Goal: Information Seeking & Learning: Understand process/instructions

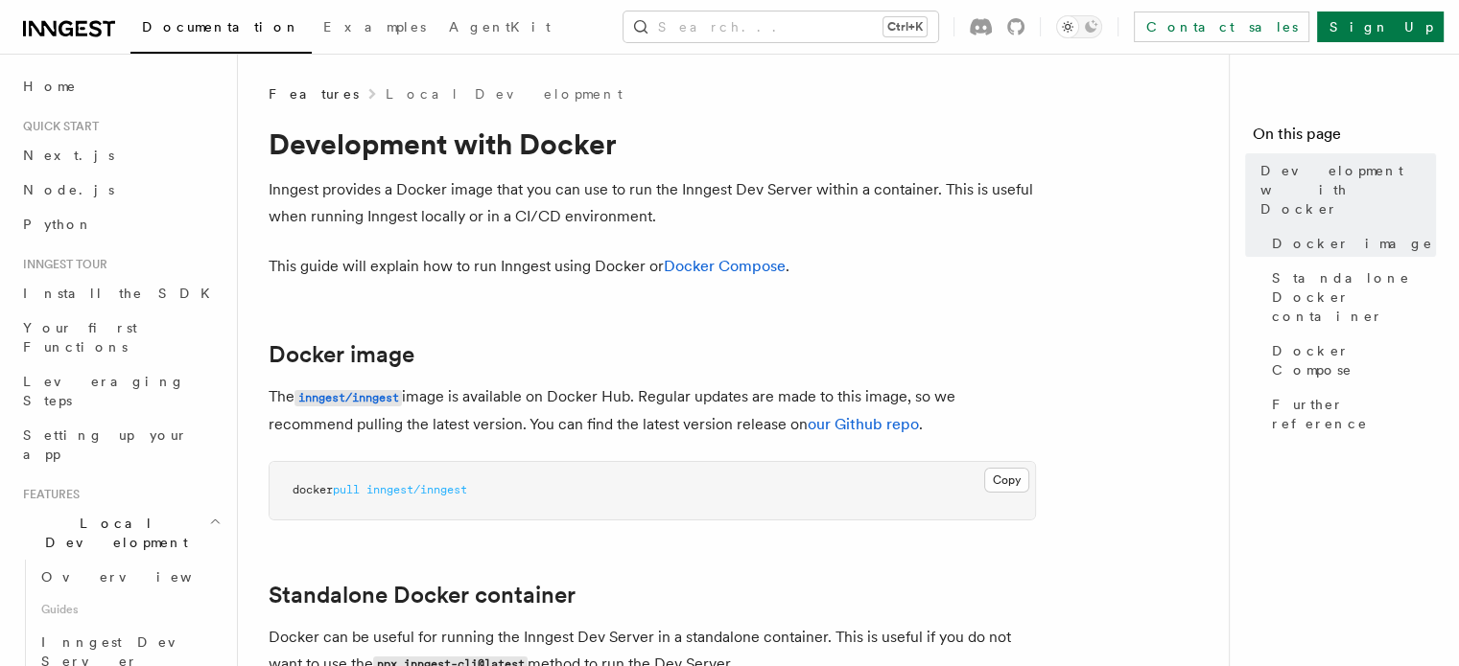
click at [505, 392] on p "The inngest/inngest image is available on Docker Hub. Regular updates are made …" at bounding box center [652, 411] width 767 height 55
click at [829, 183] on p "Inngest provides a Docker image that you can use to run the Inngest Dev Server …" at bounding box center [652, 203] width 767 height 54
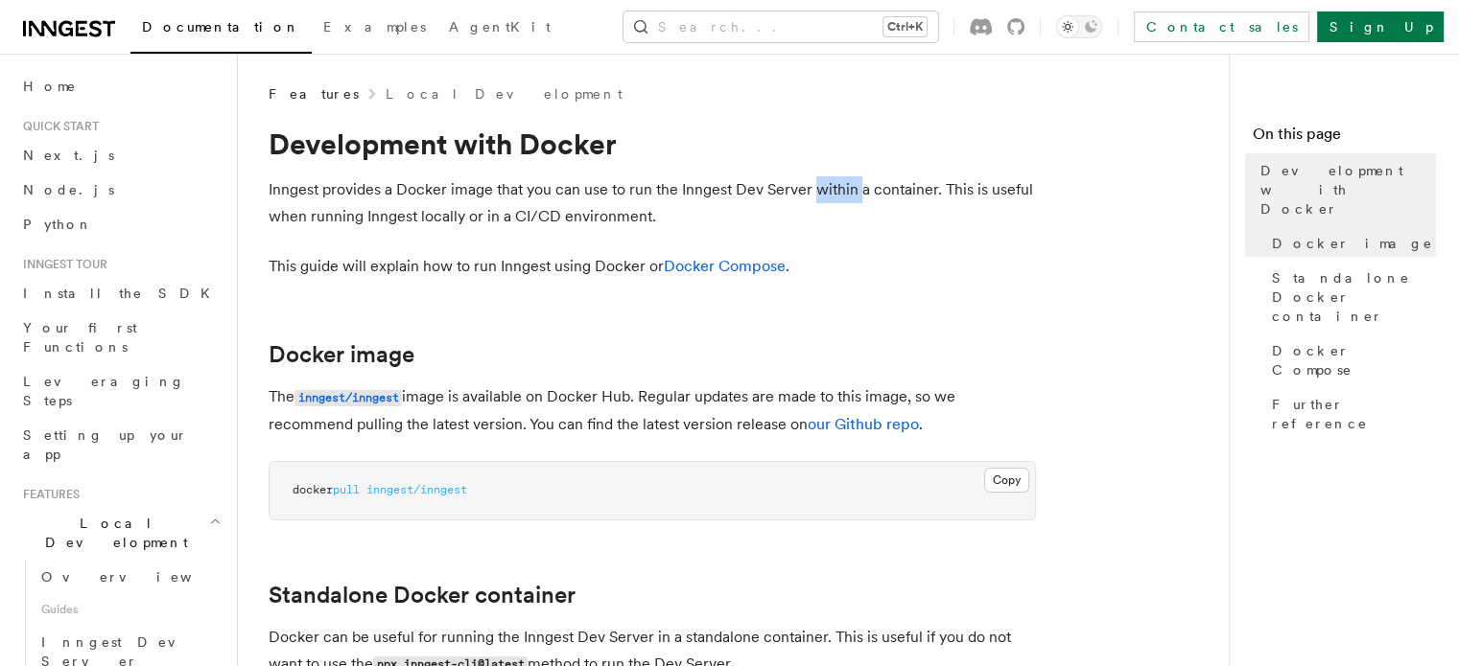
click at [829, 183] on p "Inngest provides a Docker image that you can use to run the Inngest Dev Server …" at bounding box center [652, 203] width 767 height 54
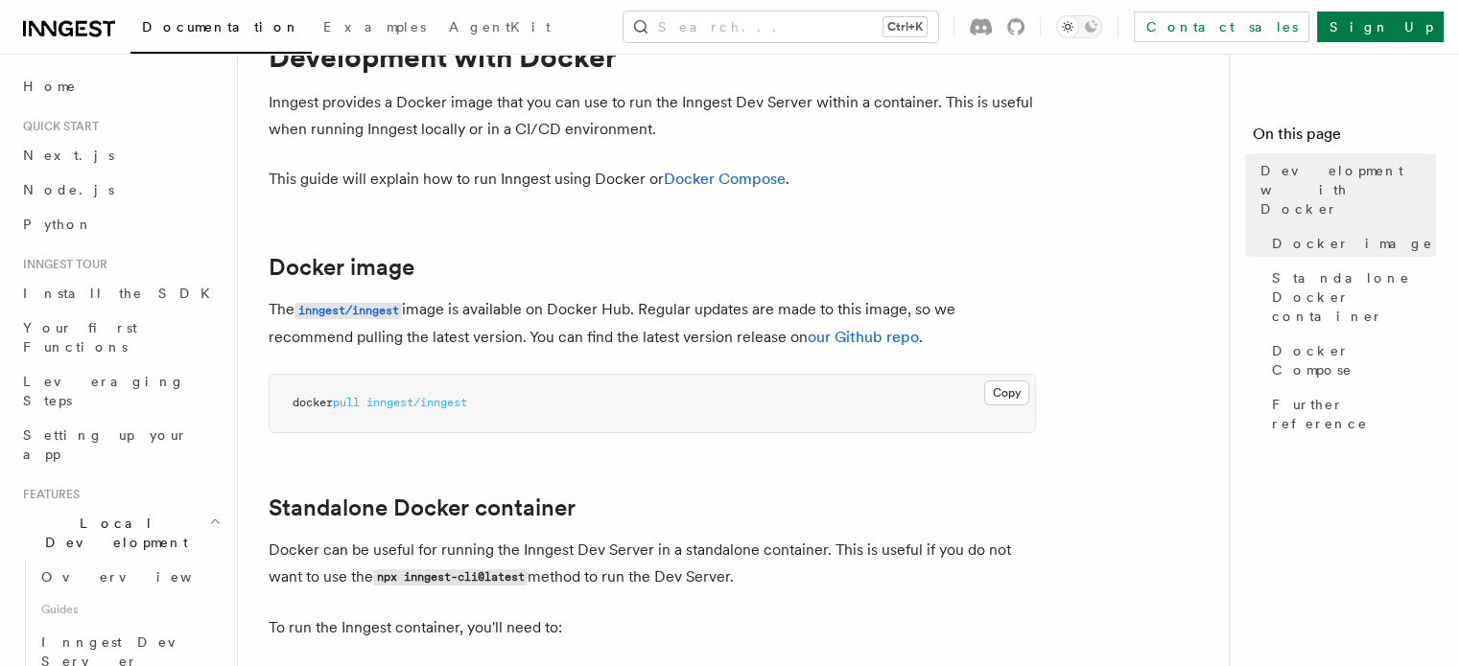
scroll to position [88, 0]
click at [576, 321] on p "The inngest/inngest image is available on Docker Hub. Regular updates are made …" at bounding box center [652, 322] width 767 height 55
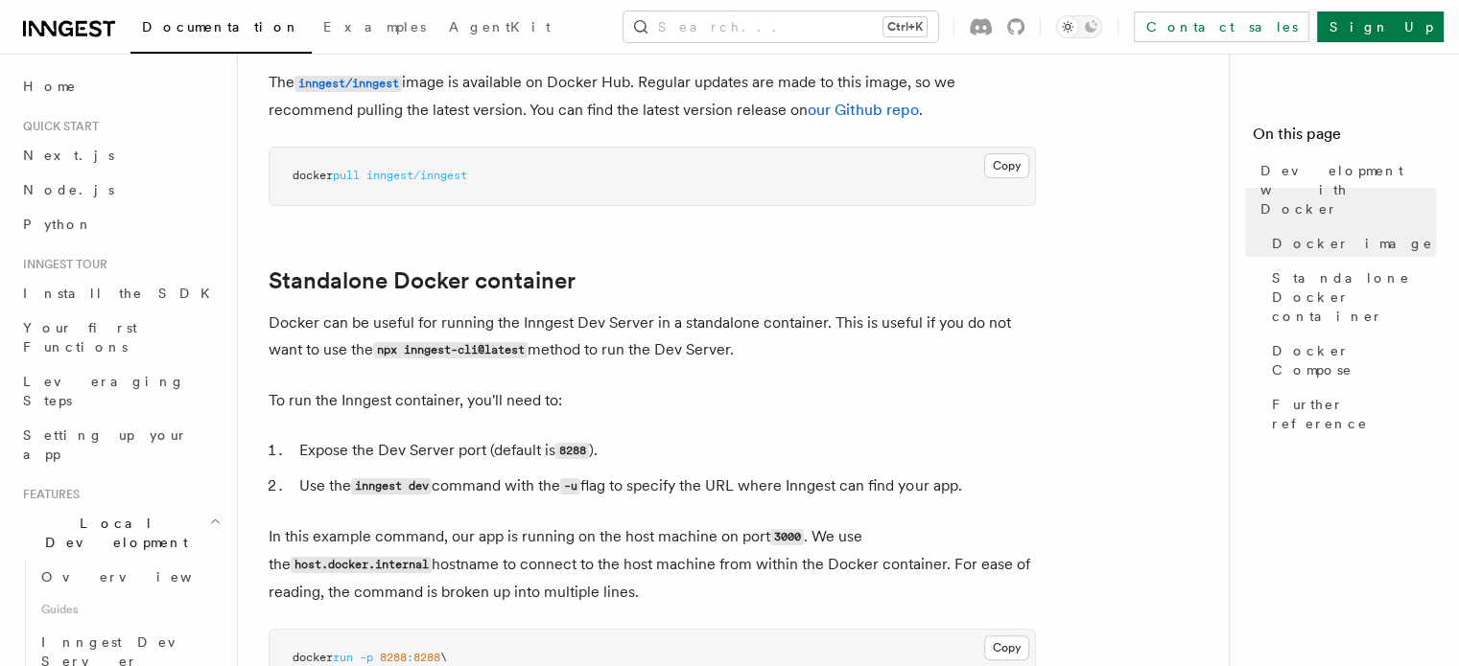
click at [755, 314] on p "Docker can be useful for running the Inngest Dev Server in a standalone contain…" at bounding box center [652, 337] width 767 height 55
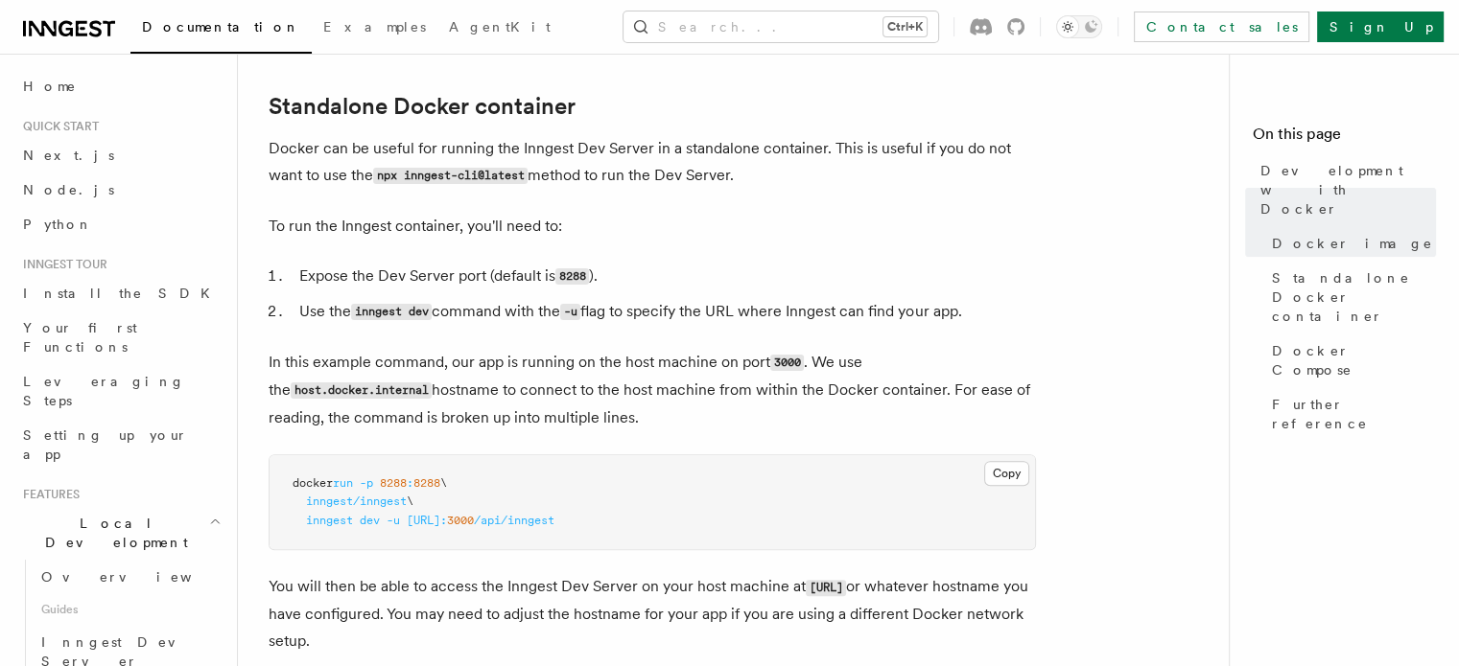
scroll to position [523, 0]
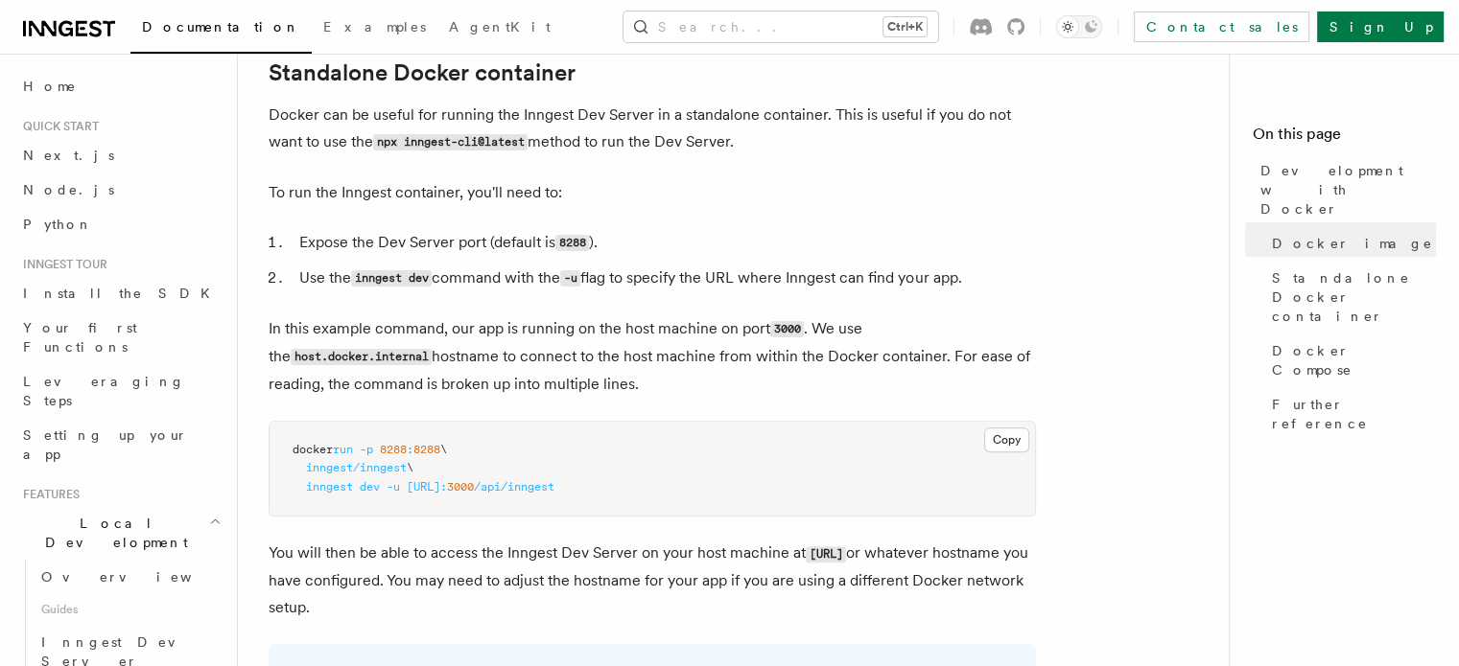
click at [593, 133] on p "Docker can be useful for running the Inngest Dev Server in a standalone contain…" at bounding box center [652, 129] width 767 height 55
click at [591, 140] on p "Docker can be useful for running the Inngest Dev Server in a standalone contain…" at bounding box center [652, 129] width 767 height 55
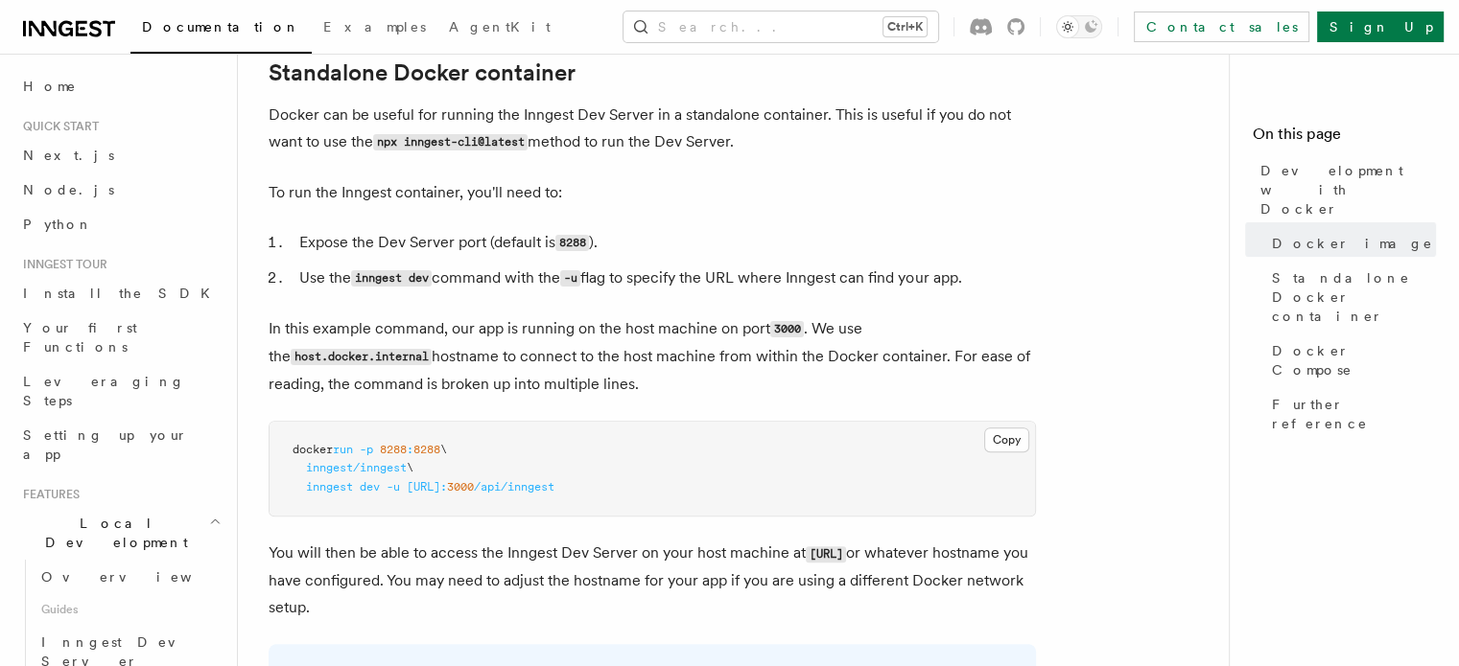
click at [591, 140] on p "Docker can be useful for running the Inngest Dev Server in a standalone contain…" at bounding box center [652, 129] width 767 height 55
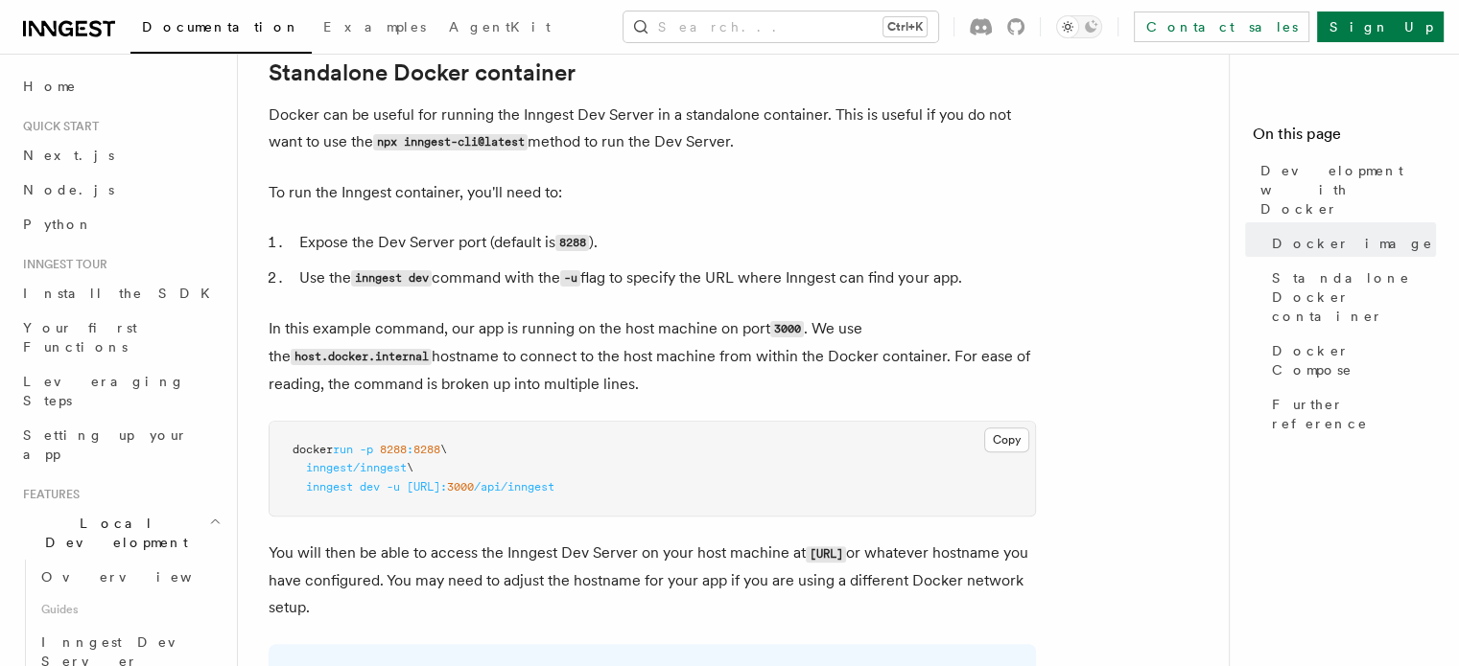
click at [591, 140] on p "Docker can be useful for running the Inngest Dev Server in a standalone contain…" at bounding box center [652, 129] width 767 height 55
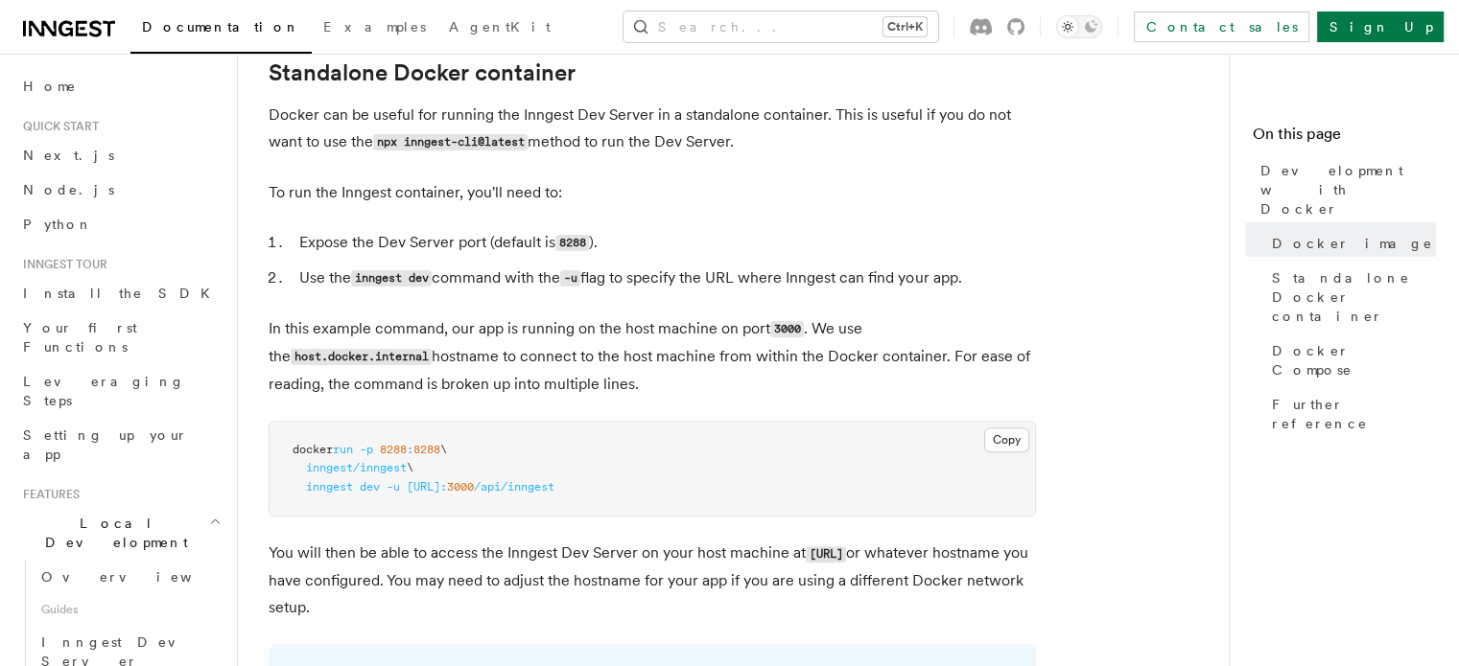
click at [591, 140] on p "Docker can be useful for running the Inngest Dev Server in a standalone contain…" at bounding box center [652, 129] width 767 height 55
drag, startPoint x: 591, startPoint y: 140, endPoint x: 559, endPoint y: 141, distance: 31.7
click at [559, 141] on p "Docker can be useful for running the Inngest Dev Server in a standalone contain…" at bounding box center [652, 129] width 767 height 55
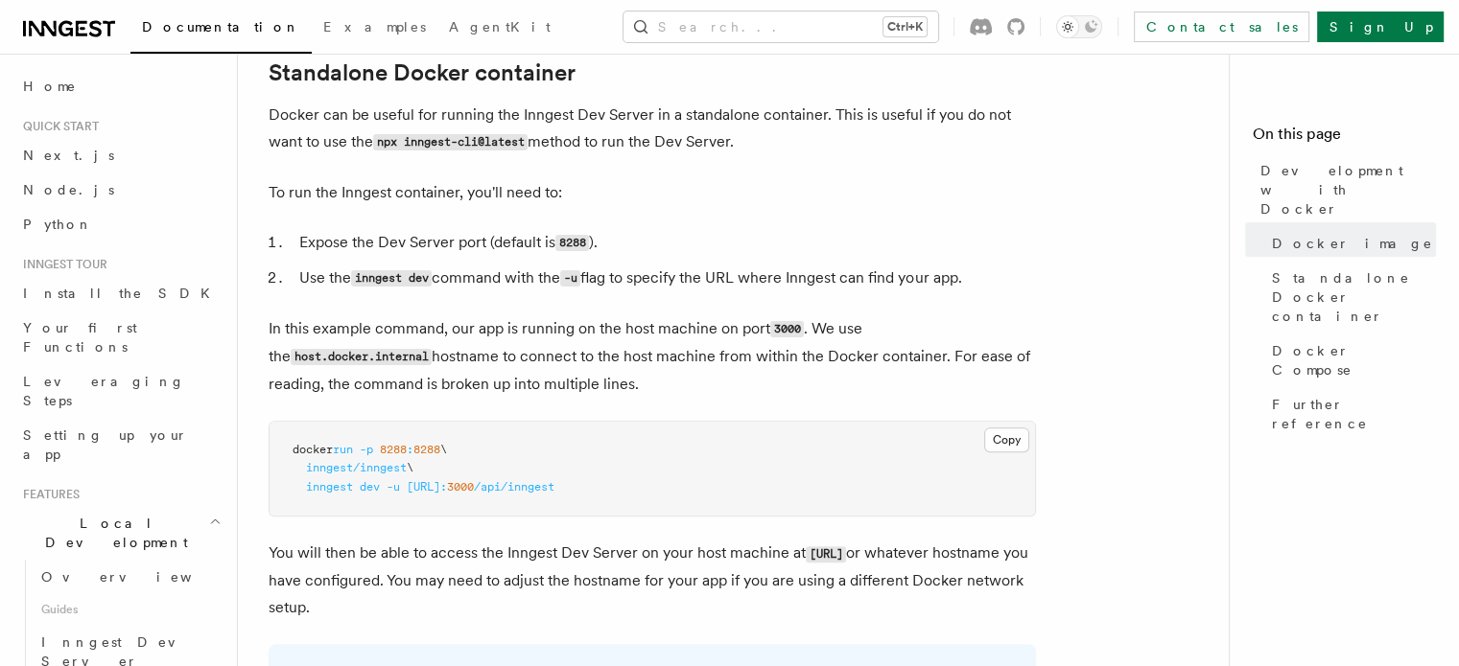
click at [559, 141] on p "Docker can be useful for running the Inngest Dev Server in a standalone contain…" at bounding box center [652, 129] width 767 height 55
click at [623, 147] on p "Docker can be useful for running the Inngest Dev Server in a standalone contain…" at bounding box center [652, 129] width 767 height 55
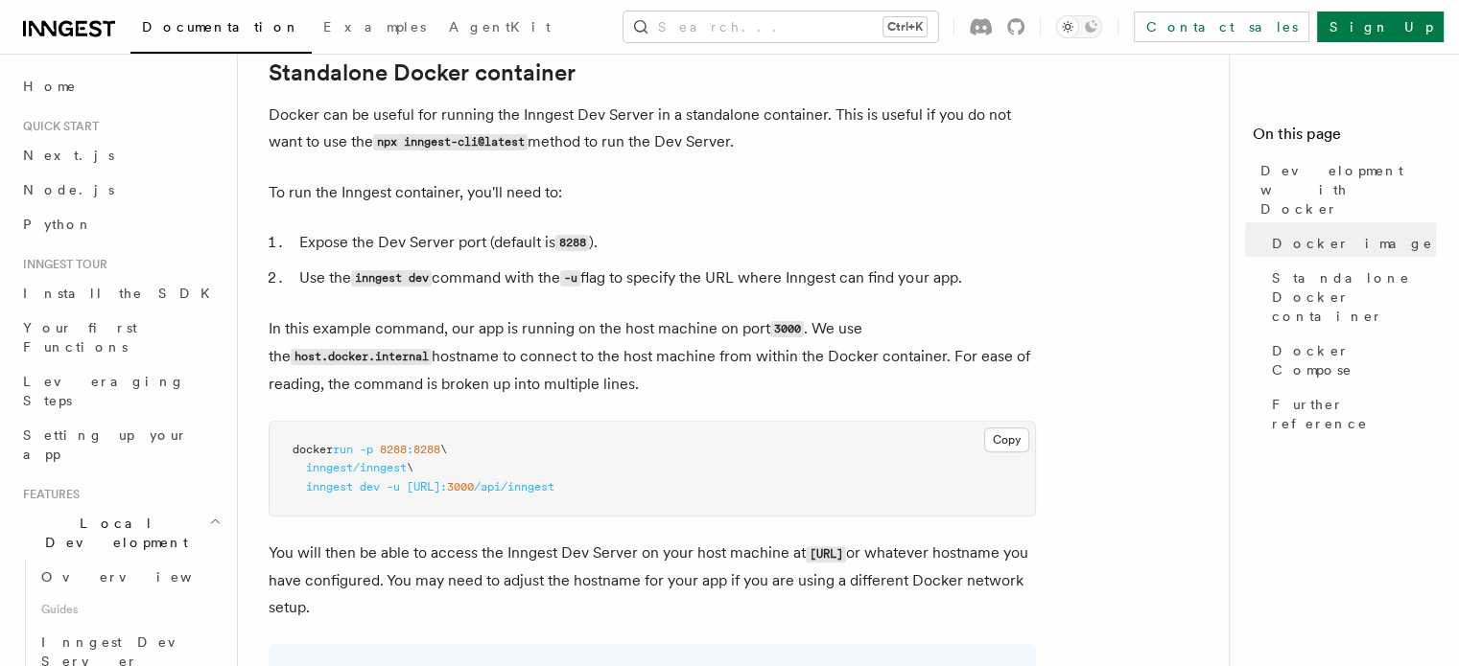
click at [623, 147] on p "Docker can be useful for running the Inngest Dev Server in a standalone contain…" at bounding box center [652, 129] width 767 height 55
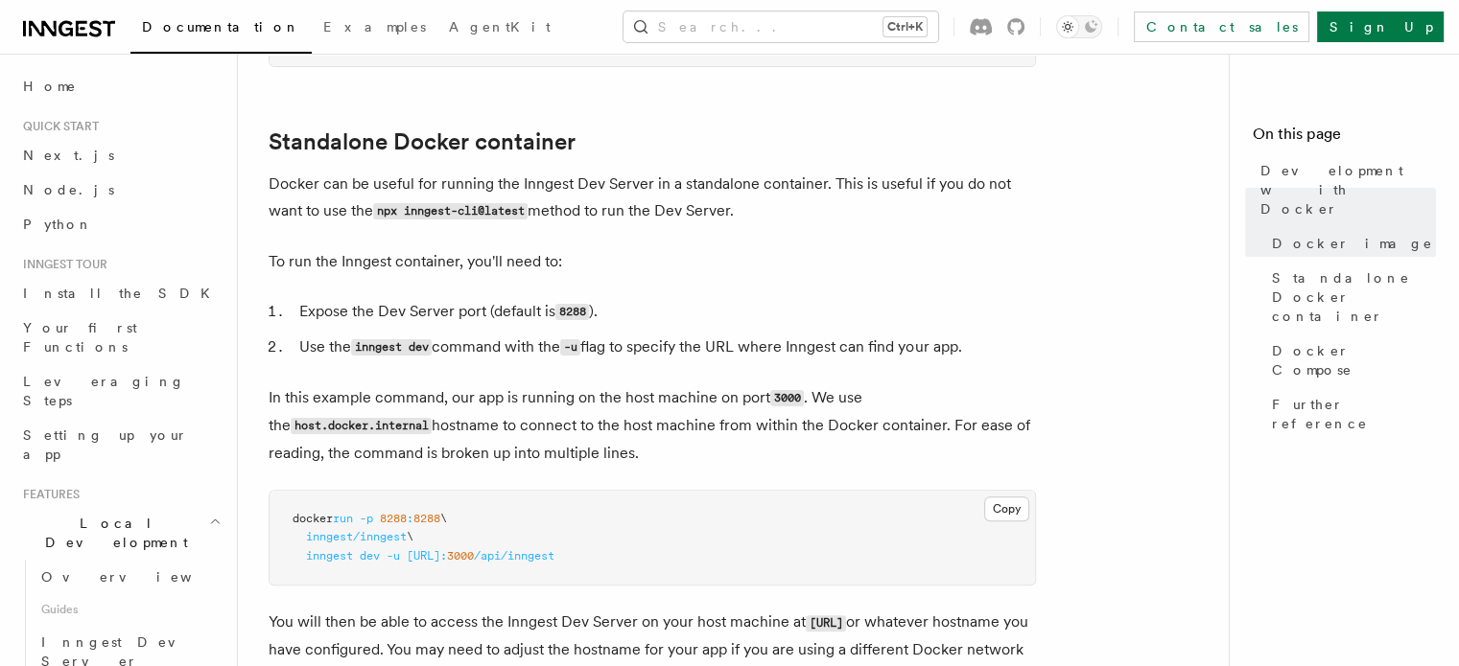
click at [867, 360] on li "Use the inngest dev command with the -u flag to specify the URL where Inngest c…" at bounding box center [664, 348] width 742 height 28
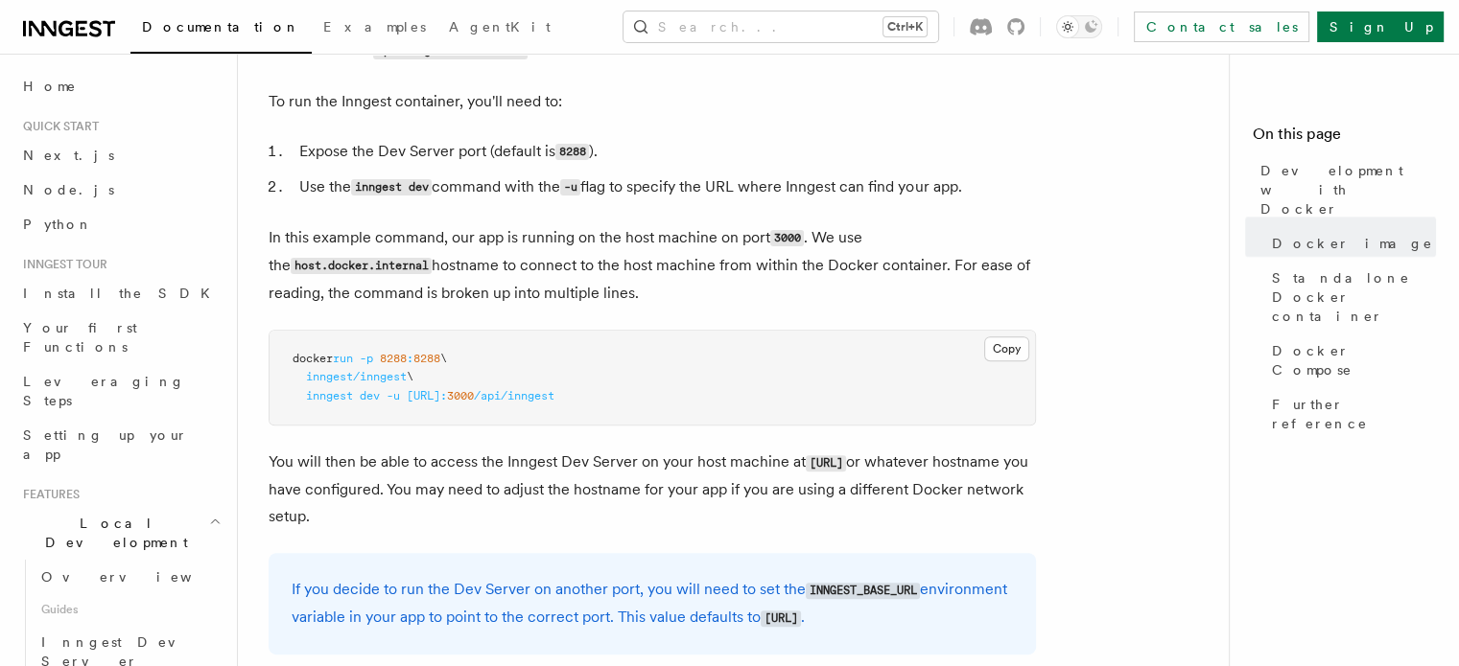
scroll to position [644, 0]
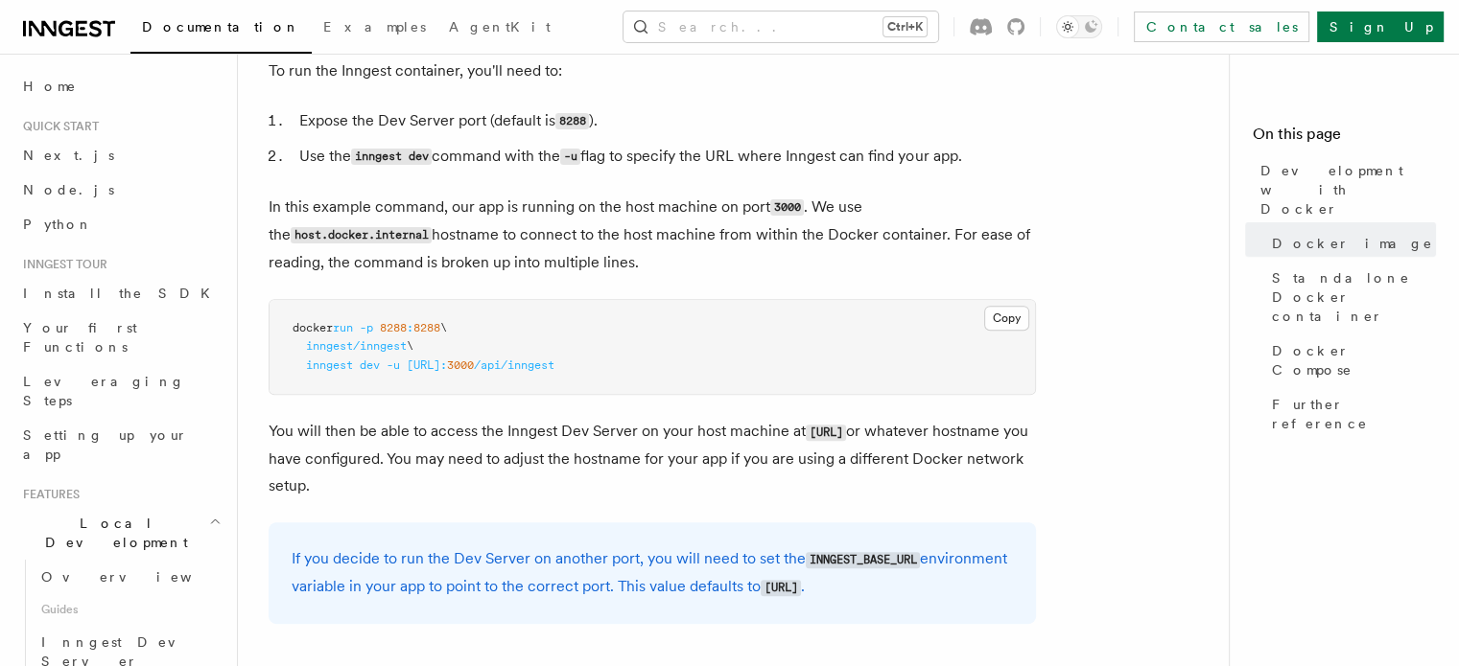
click at [630, 232] on p "In this example command, our app is running on the host machine on port 3000 . …" at bounding box center [652, 235] width 767 height 82
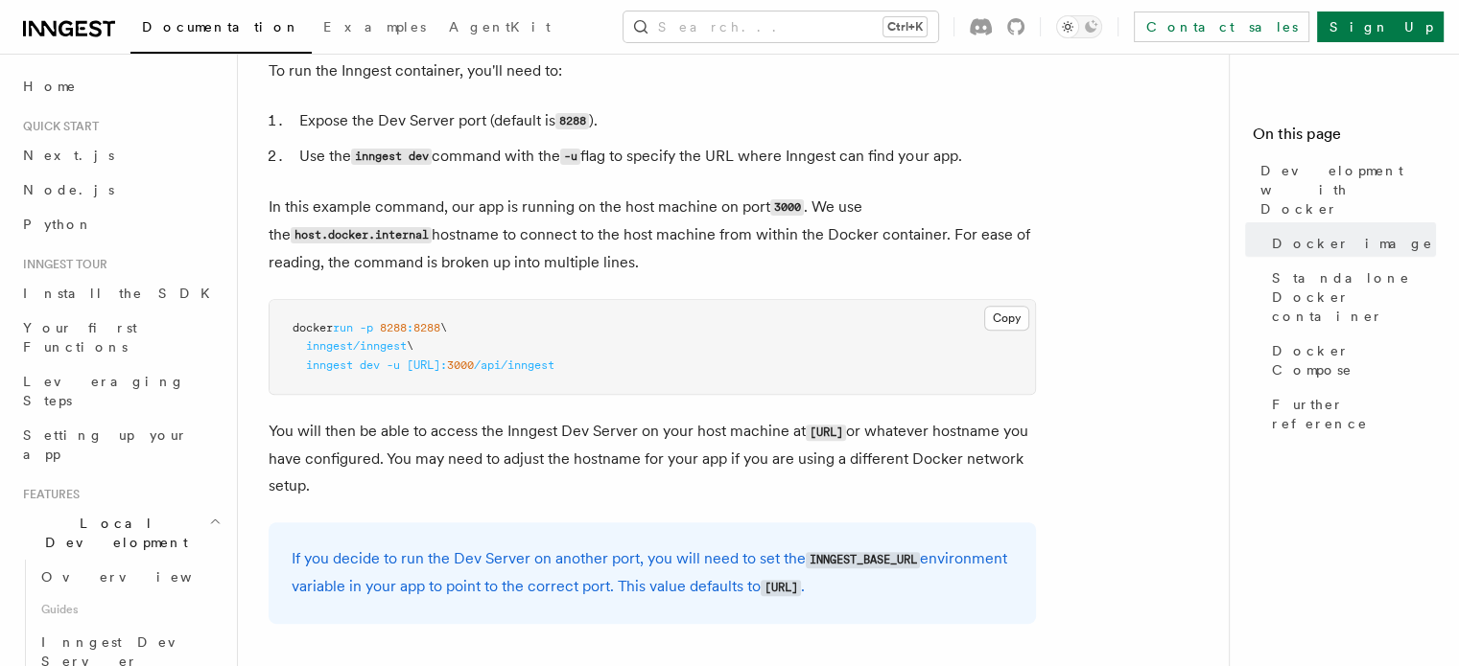
click at [630, 232] on p "In this example command, our app is running on the host machine on port 3000 . …" at bounding box center [652, 235] width 767 height 82
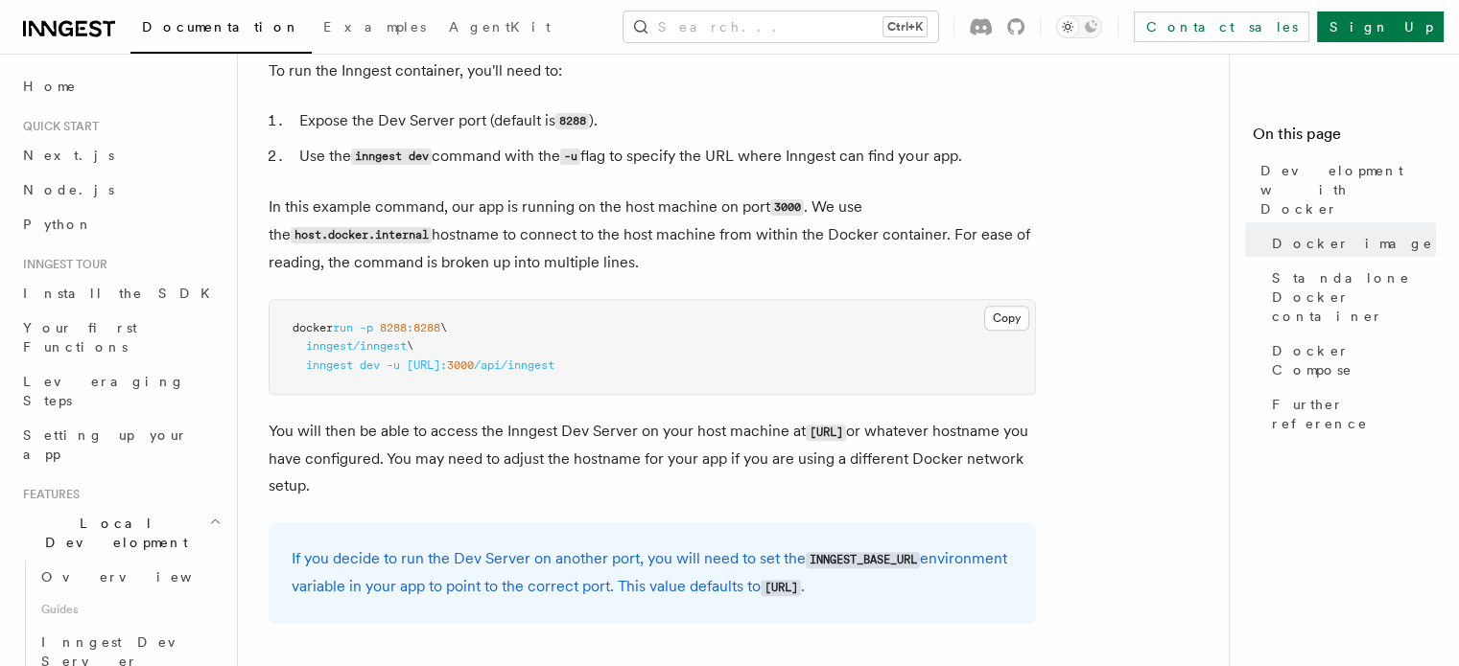
click at [630, 232] on p "In this example command, our app is running on the host machine on port 3000 . …" at bounding box center [652, 235] width 767 height 82
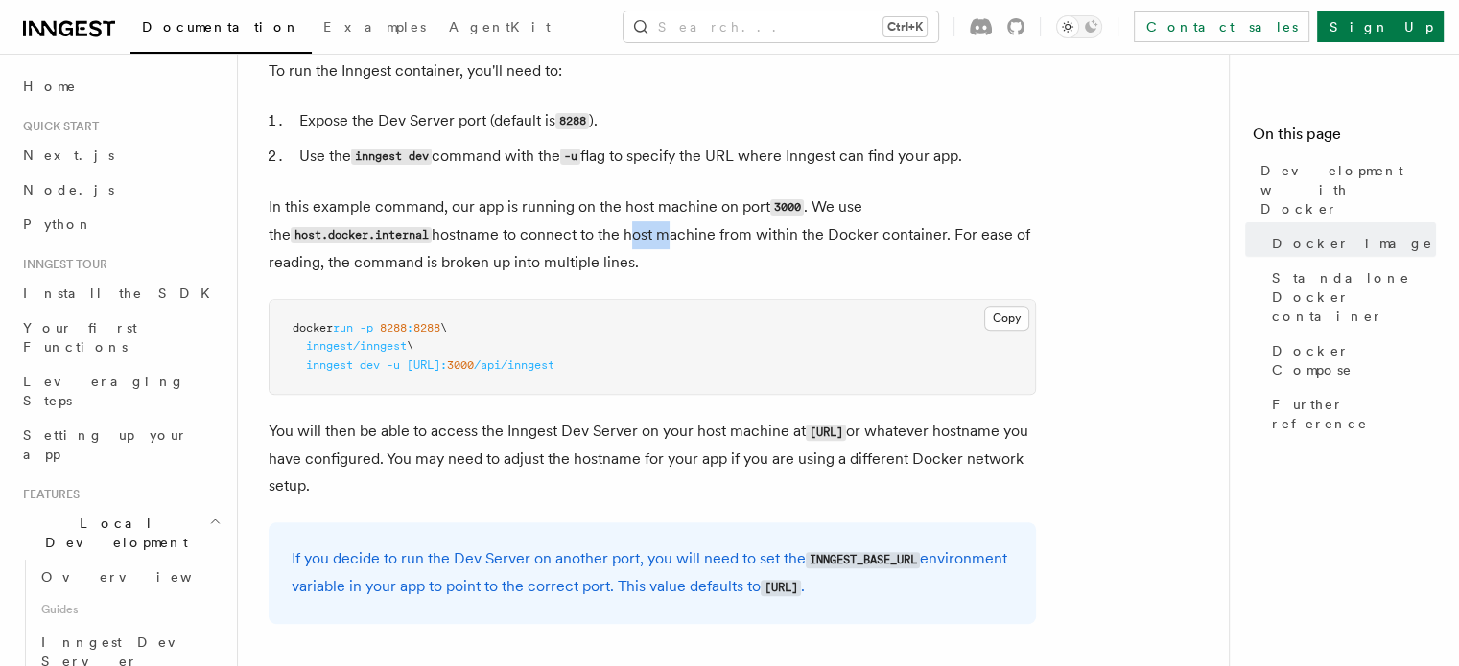
click at [630, 232] on p "In this example command, our app is running on the host machine on port 3000 . …" at bounding box center [652, 235] width 767 height 82
click at [686, 245] on p "In this example command, our app is running on the host machine on port 3000 . …" at bounding box center [652, 235] width 767 height 82
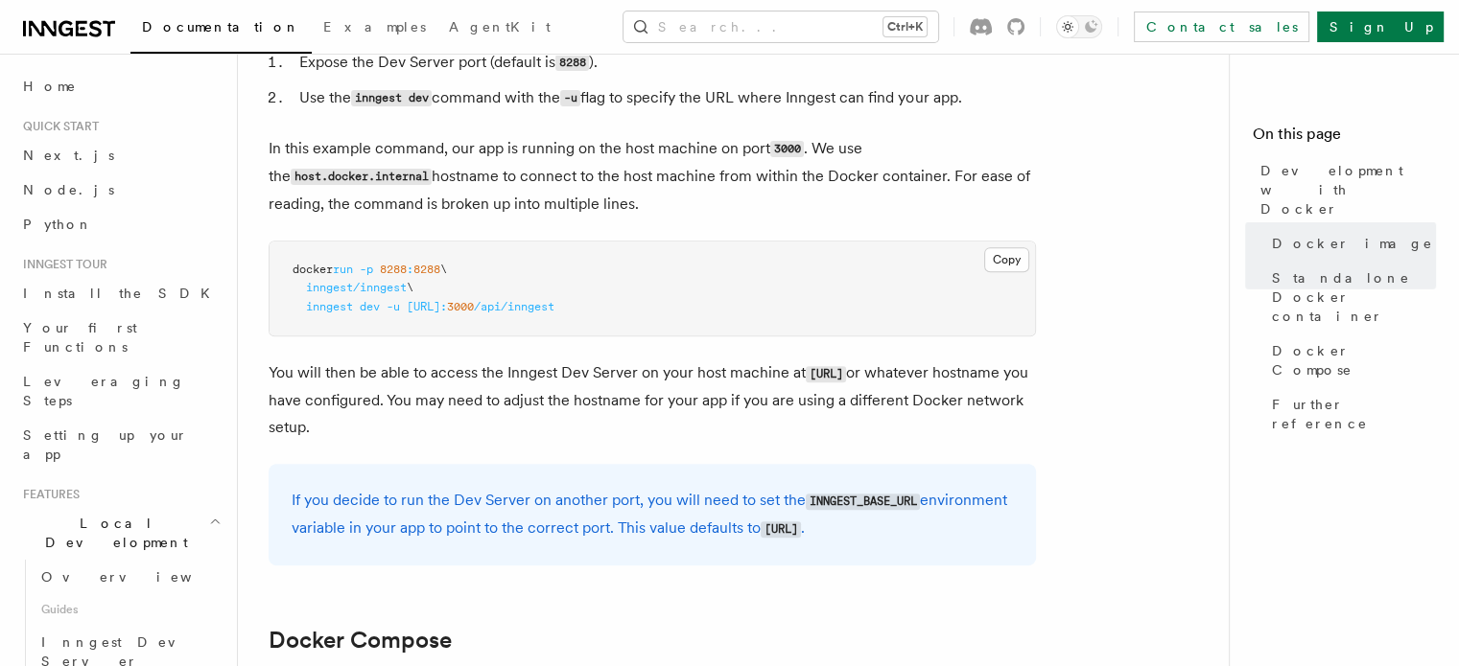
scroll to position [704, 0]
click at [702, 371] on p "You will then be able to access the Inngest Dev Server on your host machine at …" at bounding box center [652, 400] width 767 height 82
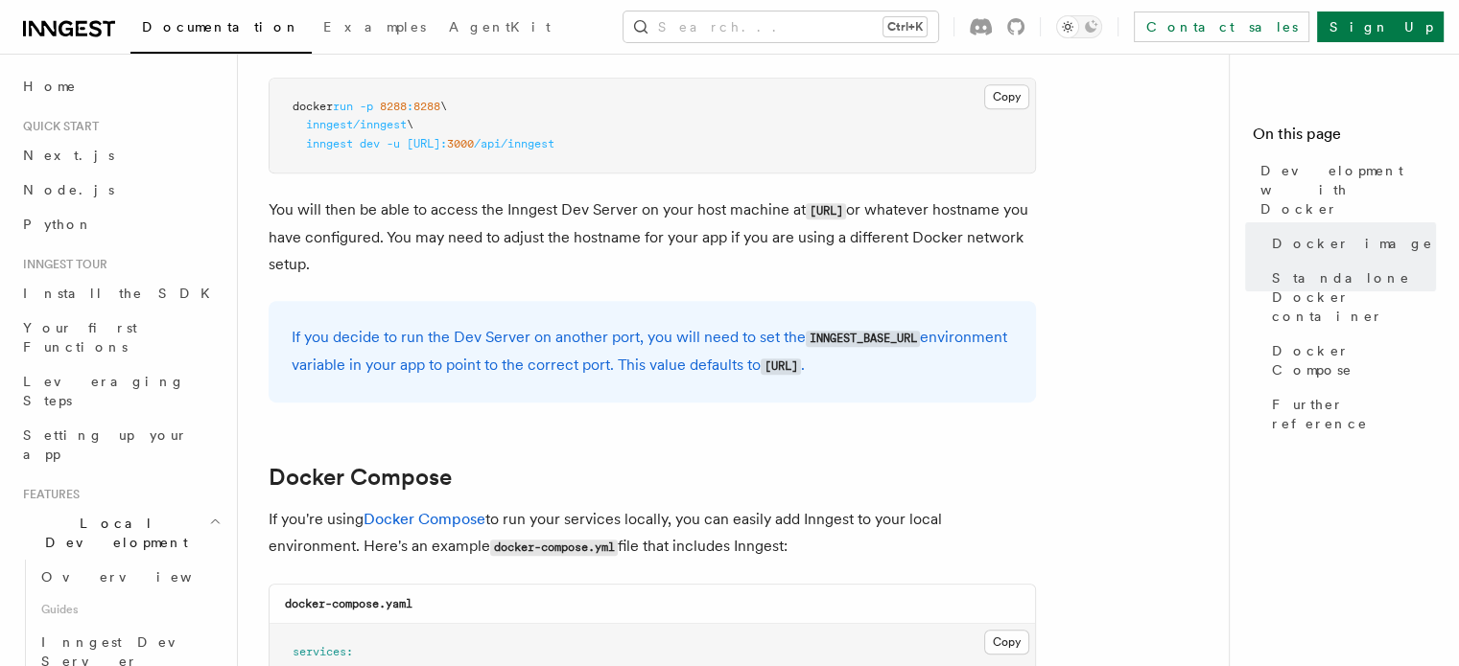
scroll to position [876, 0]
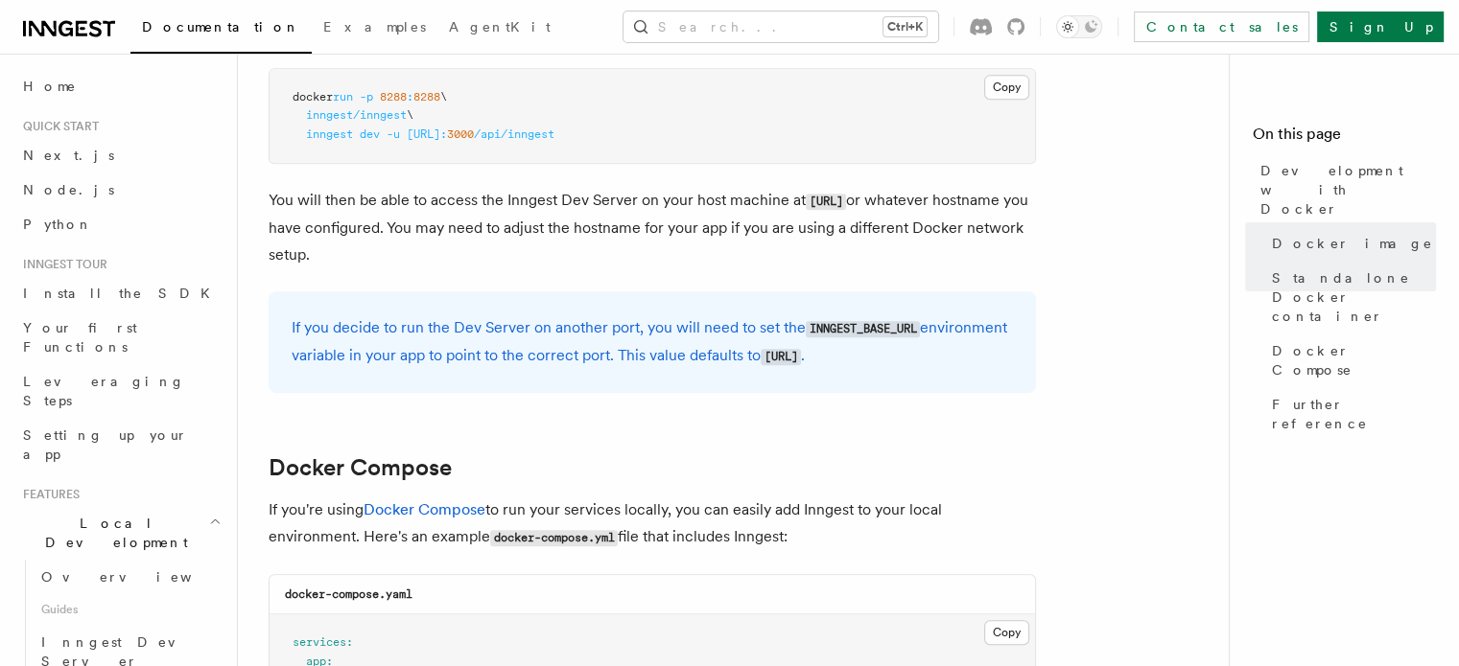
click at [676, 332] on p "If you decide to run the Dev Server on another port, you will need to set the I…" at bounding box center [652, 343] width 721 height 56
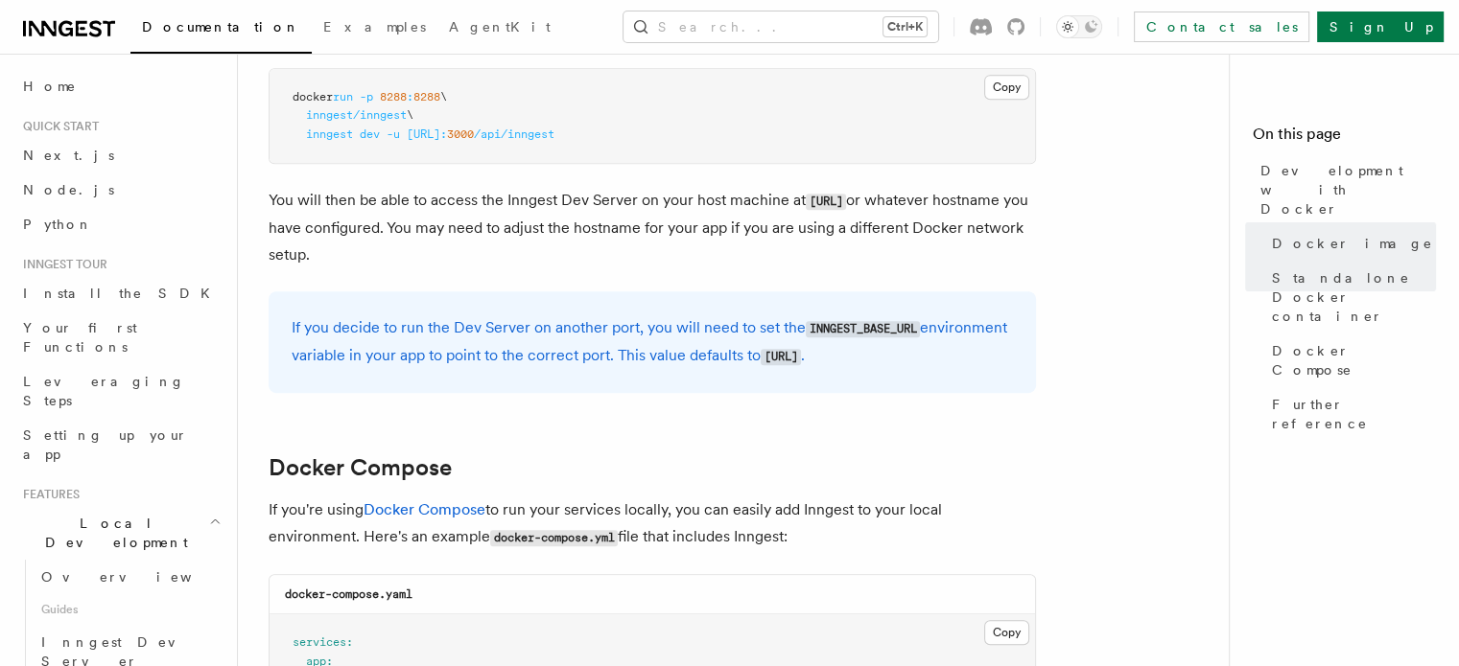
click at [676, 332] on p "If you decide to run the Dev Server on another port, you will need to set the I…" at bounding box center [652, 343] width 721 height 56
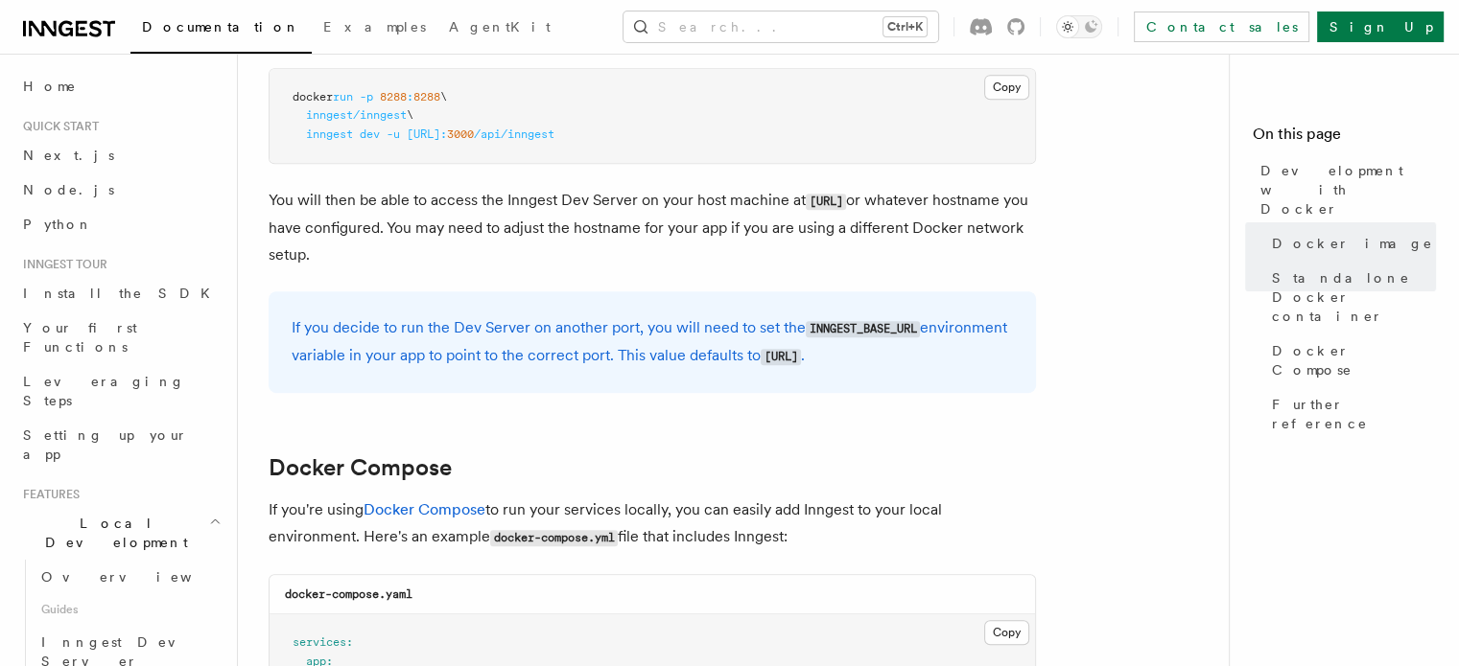
click at [676, 332] on p "If you decide to run the Dev Server on another port, you will need to set the I…" at bounding box center [652, 343] width 721 height 56
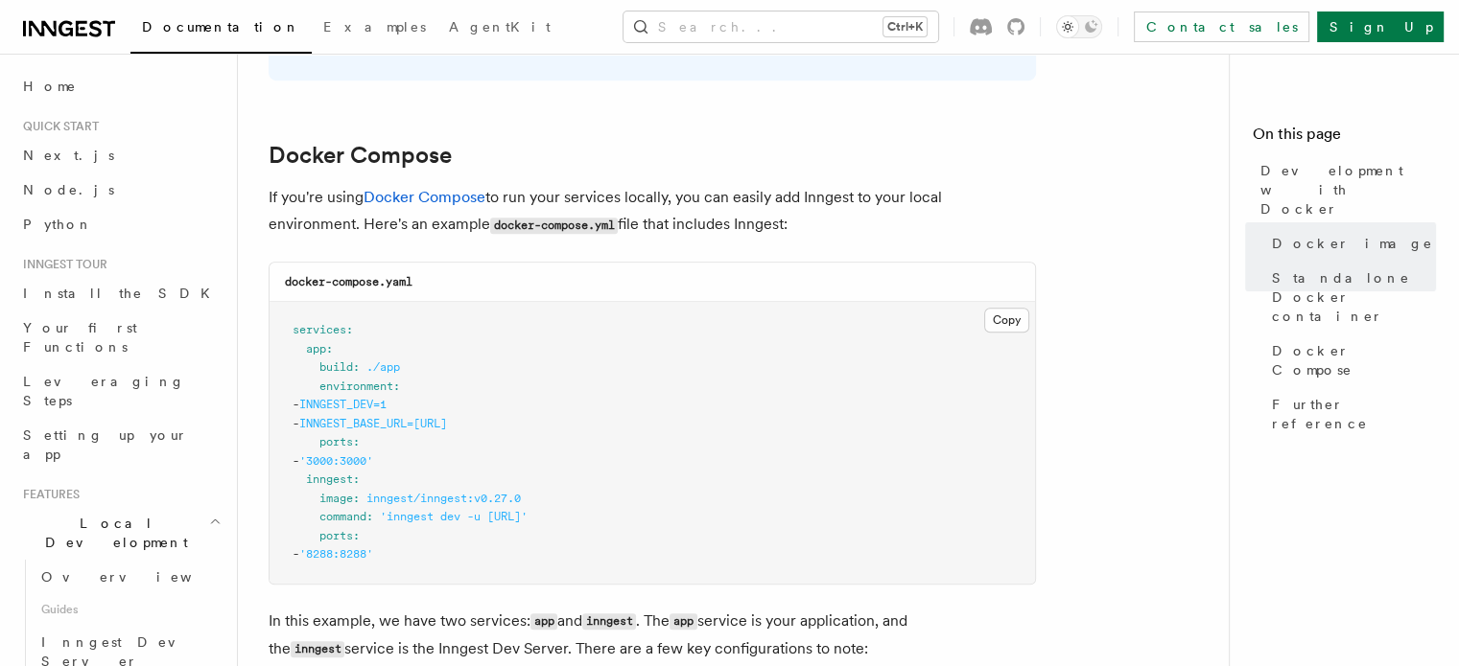
scroll to position [1193, 0]
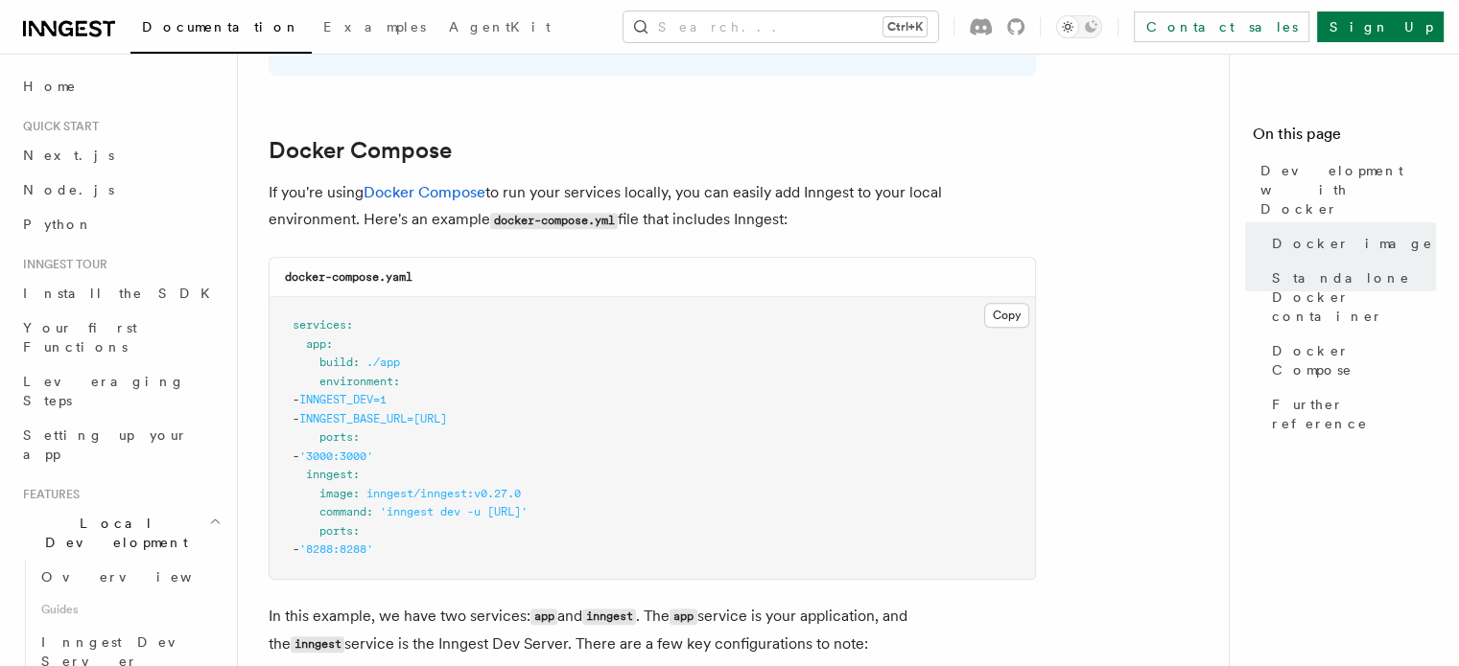
click at [667, 227] on p "If you're using Docker Compose to run your services locally, you can easily add…" at bounding box center [652, 206] width 767 height 55
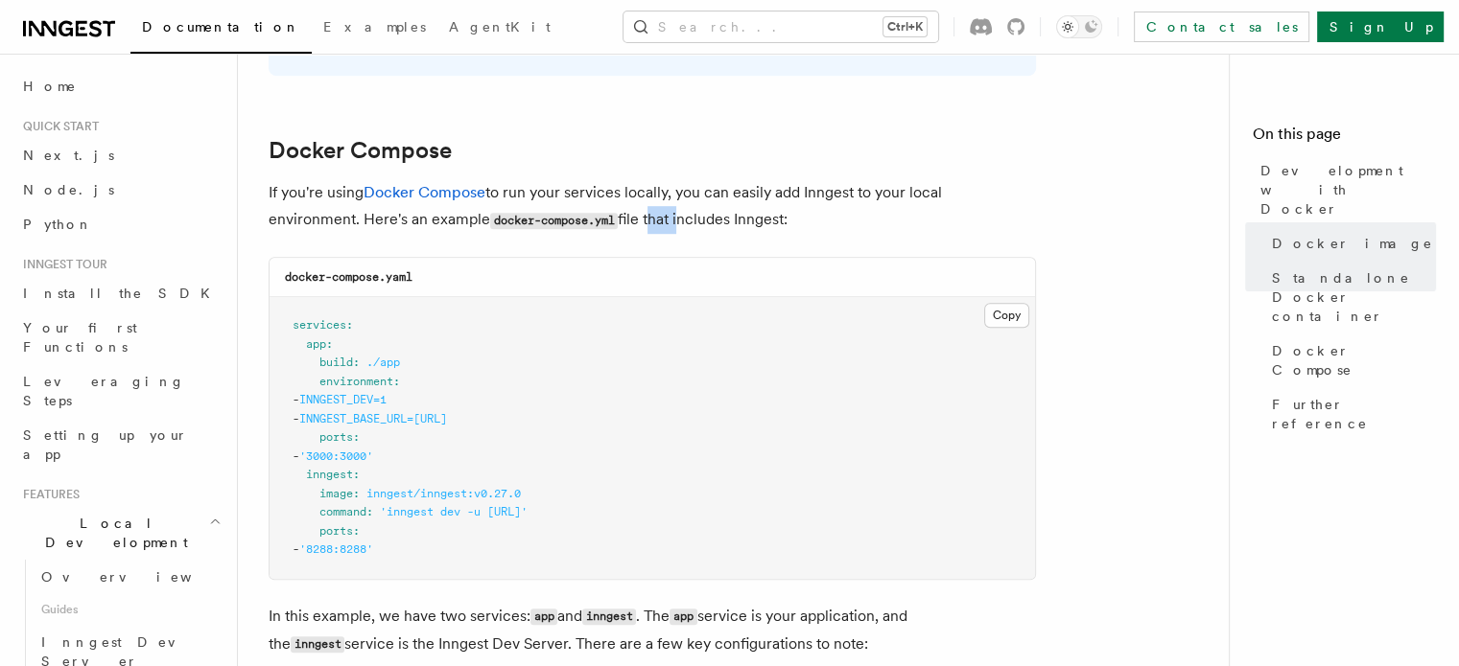
click at [667, 227] on p "If you're using Docker Compose to run your services locally, you can easily add…" at bounding box center [652, 206] width 767 height 55
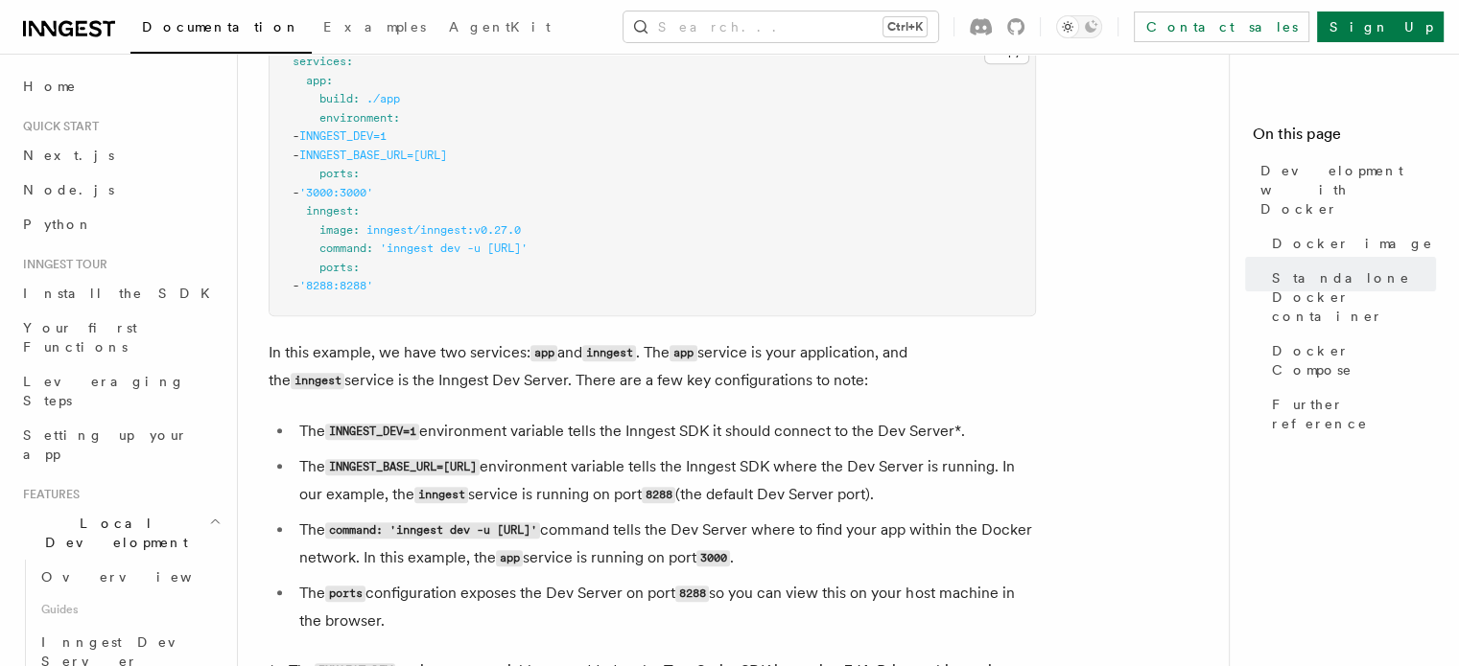
click at [774, 227] on pre "services : app : build : ./app environment : - INNGEST_DEV=1 - INNGEST_BASE_URL…" at bounding box center [651, 175] width 765 height 282
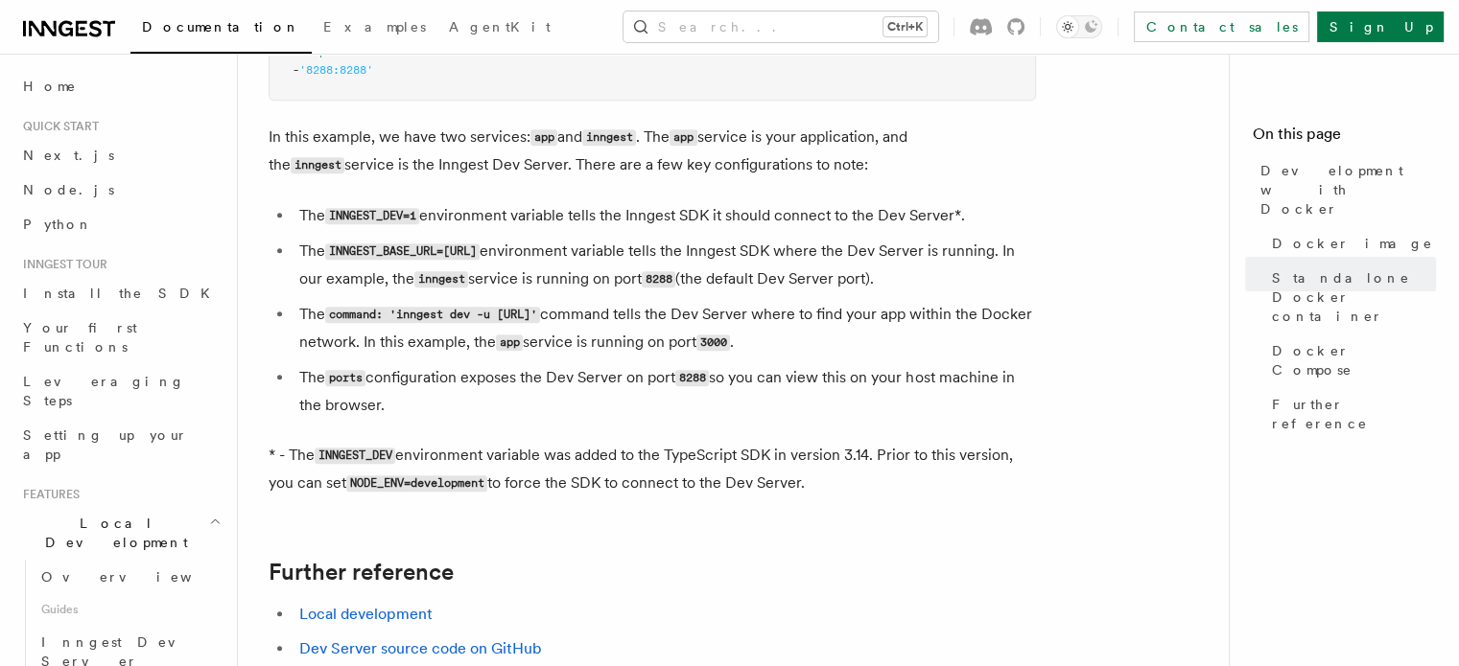
scroll to position [1690, 0]
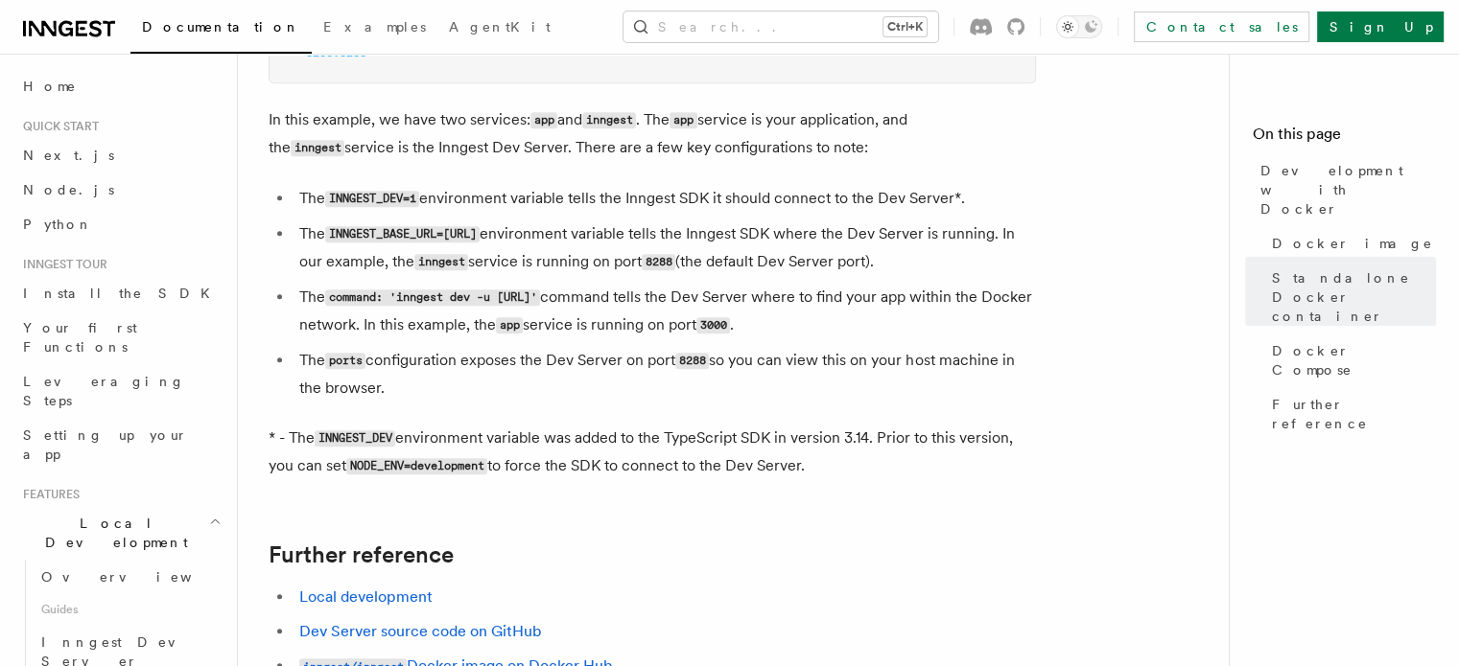
click at [719, 148] on p "In this example, we have two services: app and inngest . The app service is you…" at bounding box center [652, 134] width 767 height 56
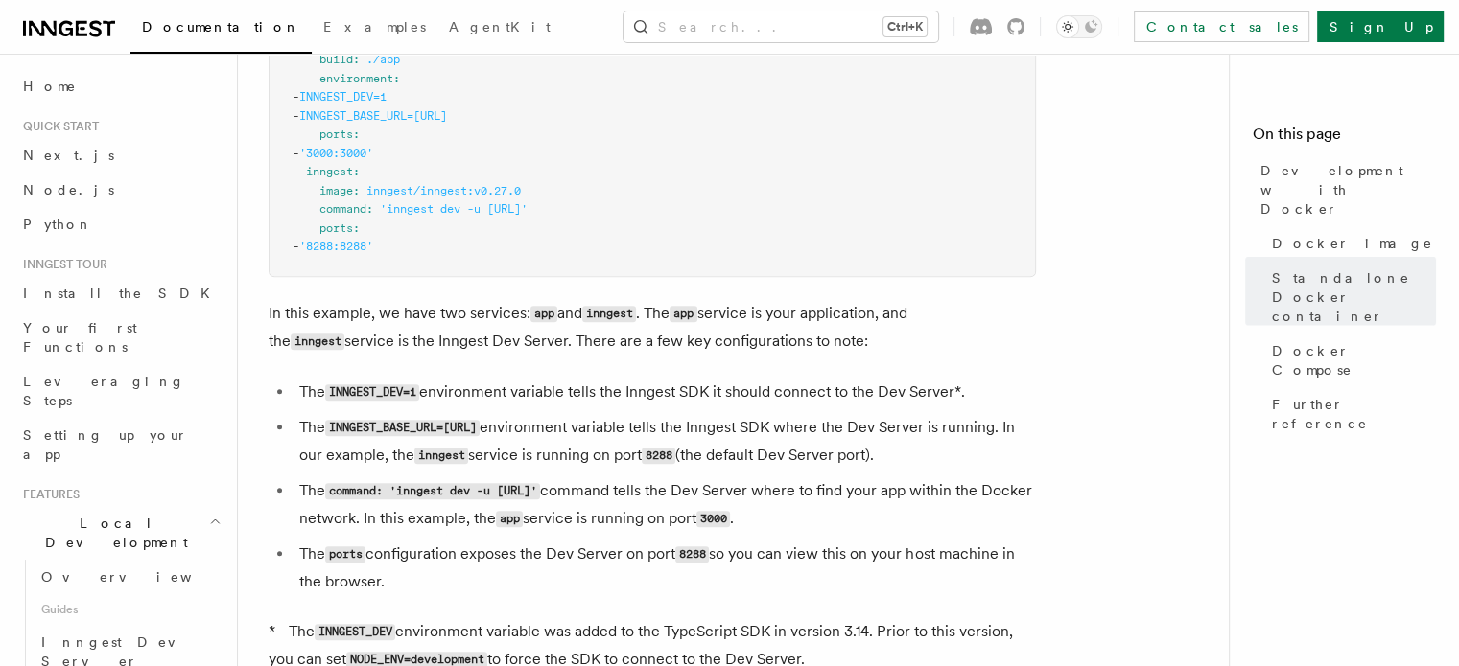
scroll to position [1270, 0]
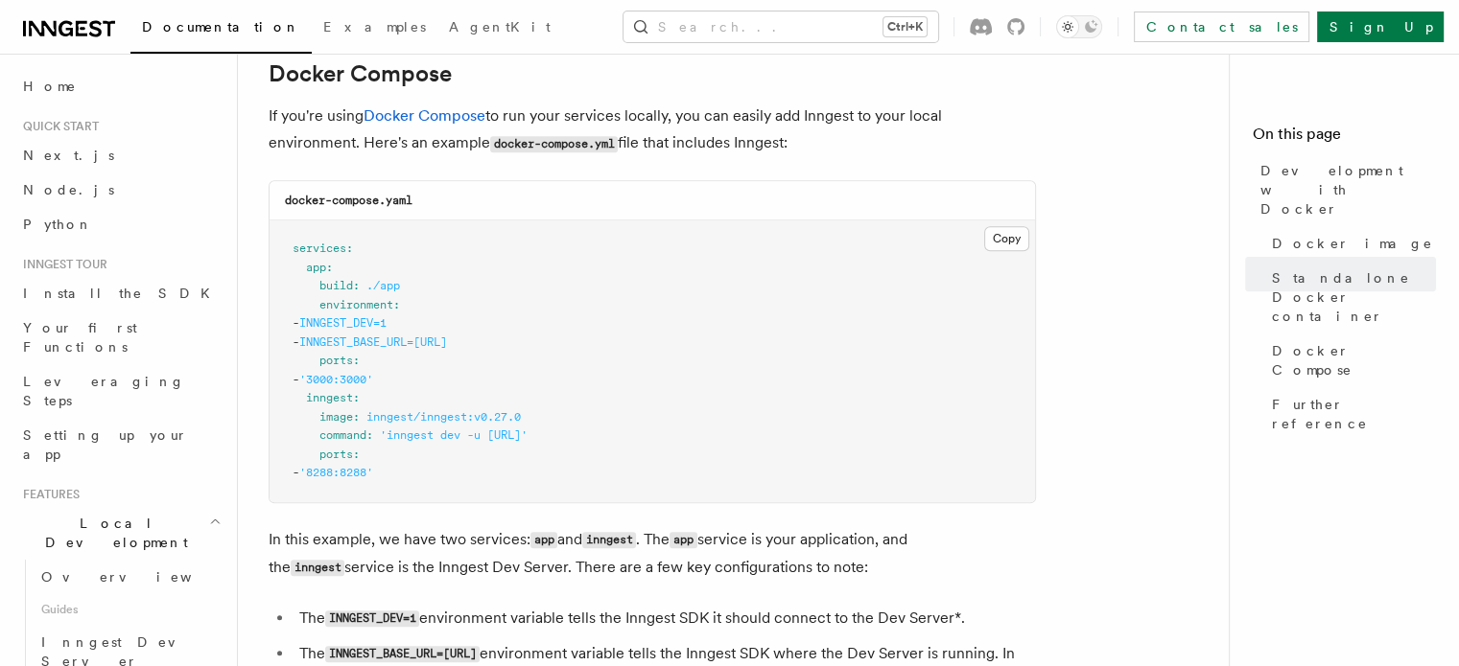
click at [729, 356] on pre "services : app : build : ./app environment : - INNGEST_DEV=1 - INNGEST_BASE_URL…" at bounding box center [651, 362] width 765 height 282
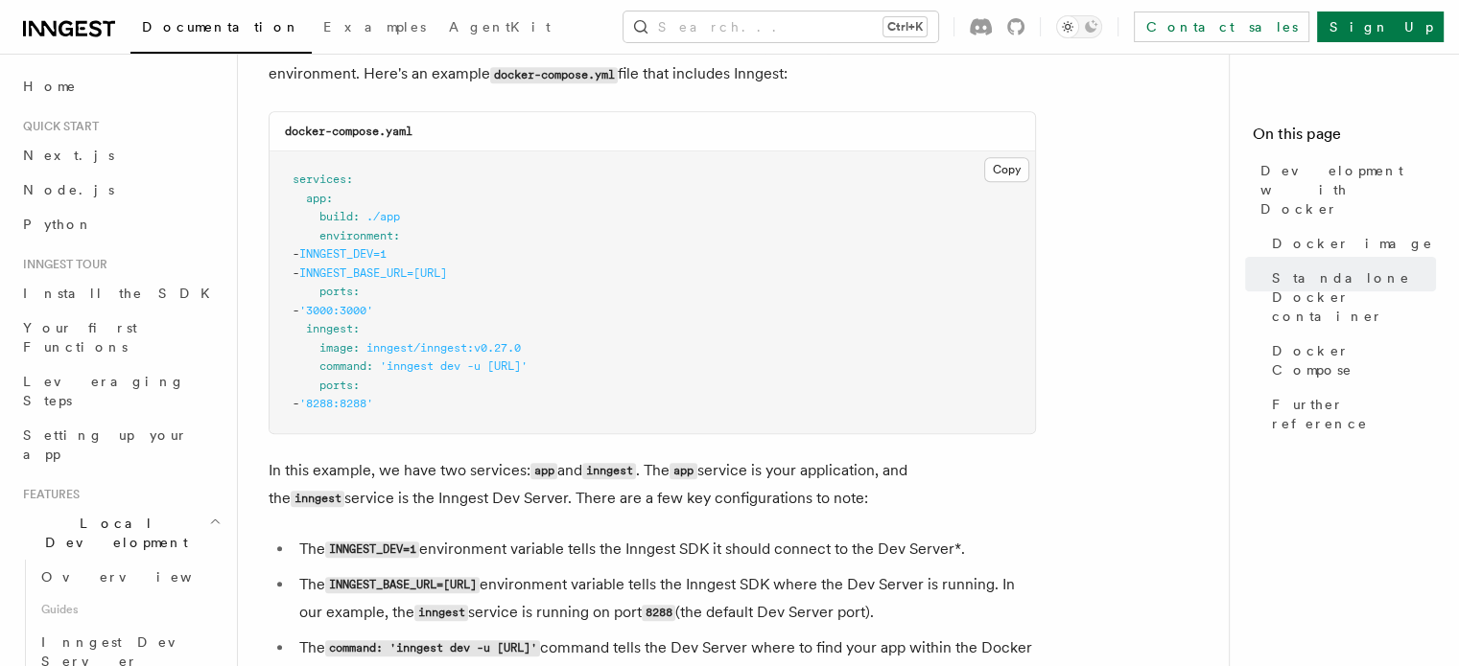
scroll to position [1340, 0]
click at [870, 469] on p "In this example, we have two services: app and inngest . The app service is you…" at bounding box center [652, 484] width 767 height 56
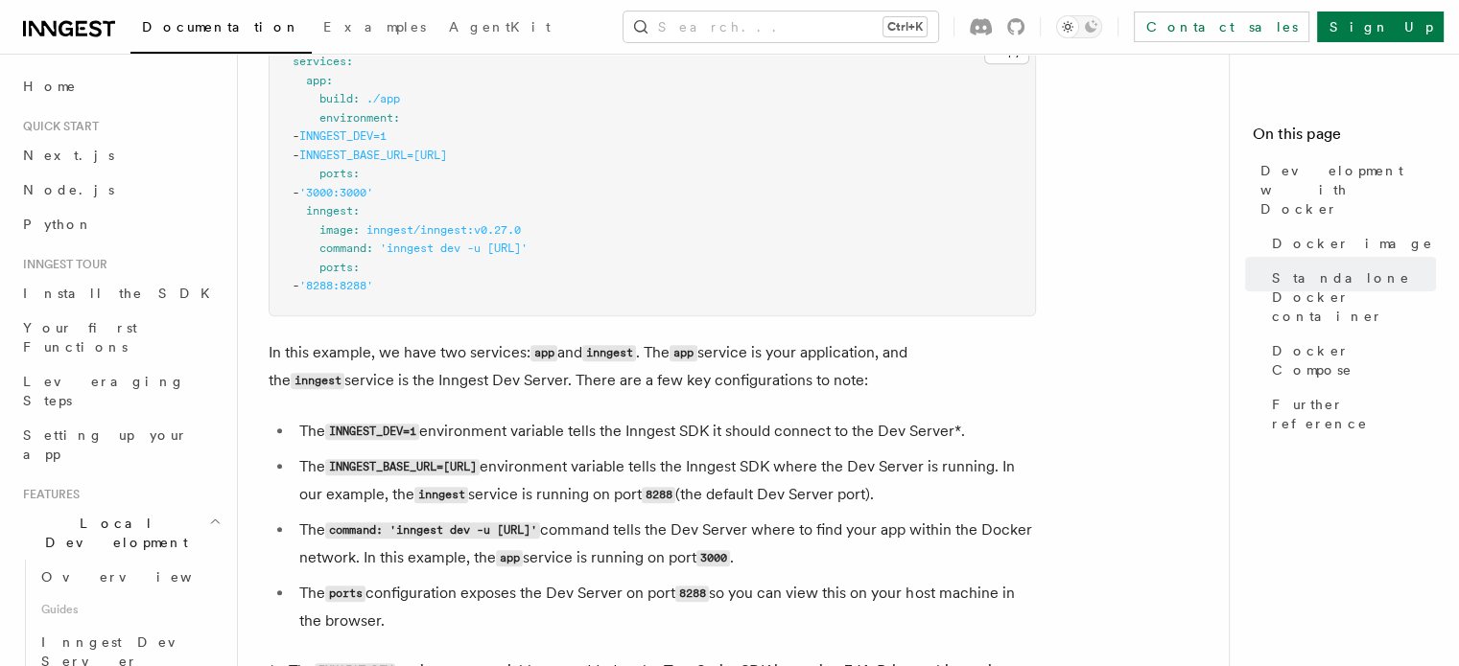
scroll to position [1460, 0]
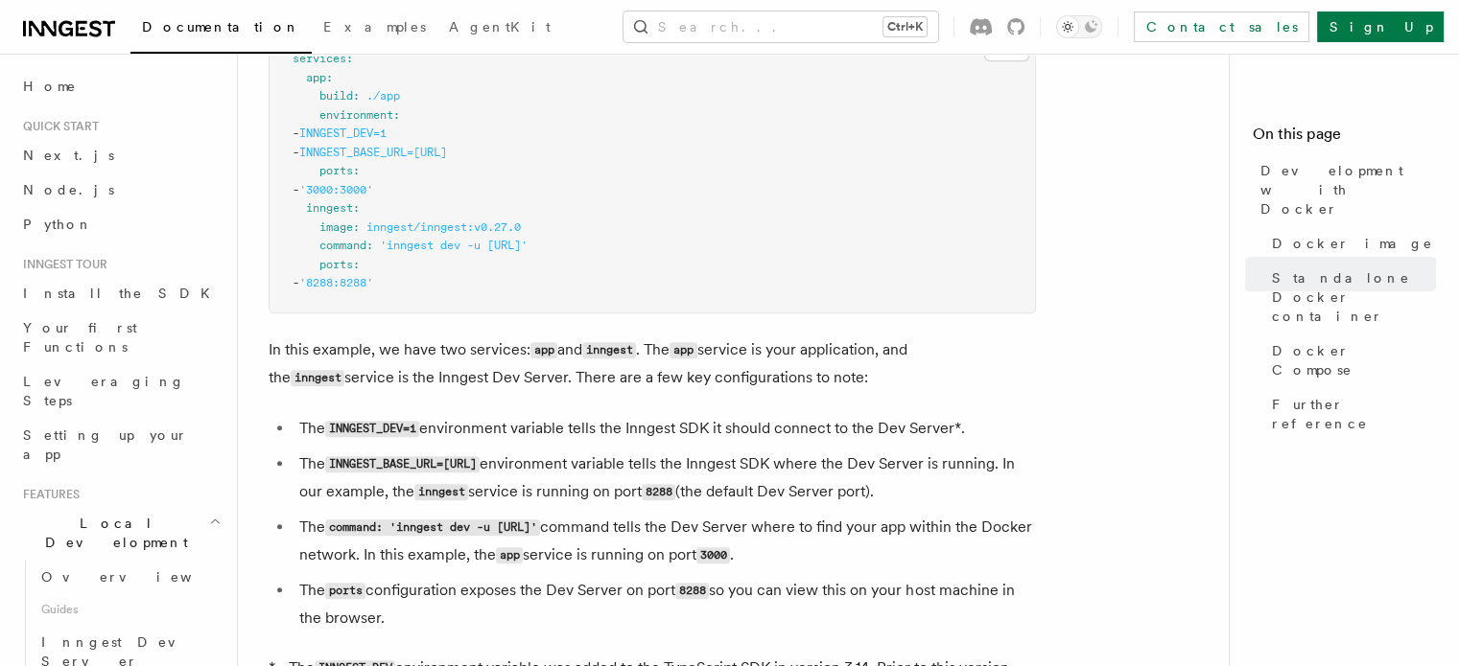
click at [870, 469] on li "The INNGEST_BASE_URL=[URL] environment variable tells the Inngest SDK where the…" at bounding box center [664, 479] width 742 height 56
click at [911, 483] on li "The INNGEST_BASE_URL=[URL] environment variable tells the Inngest SDK where the…" at bounding box center [664, 479] width 742 height 56
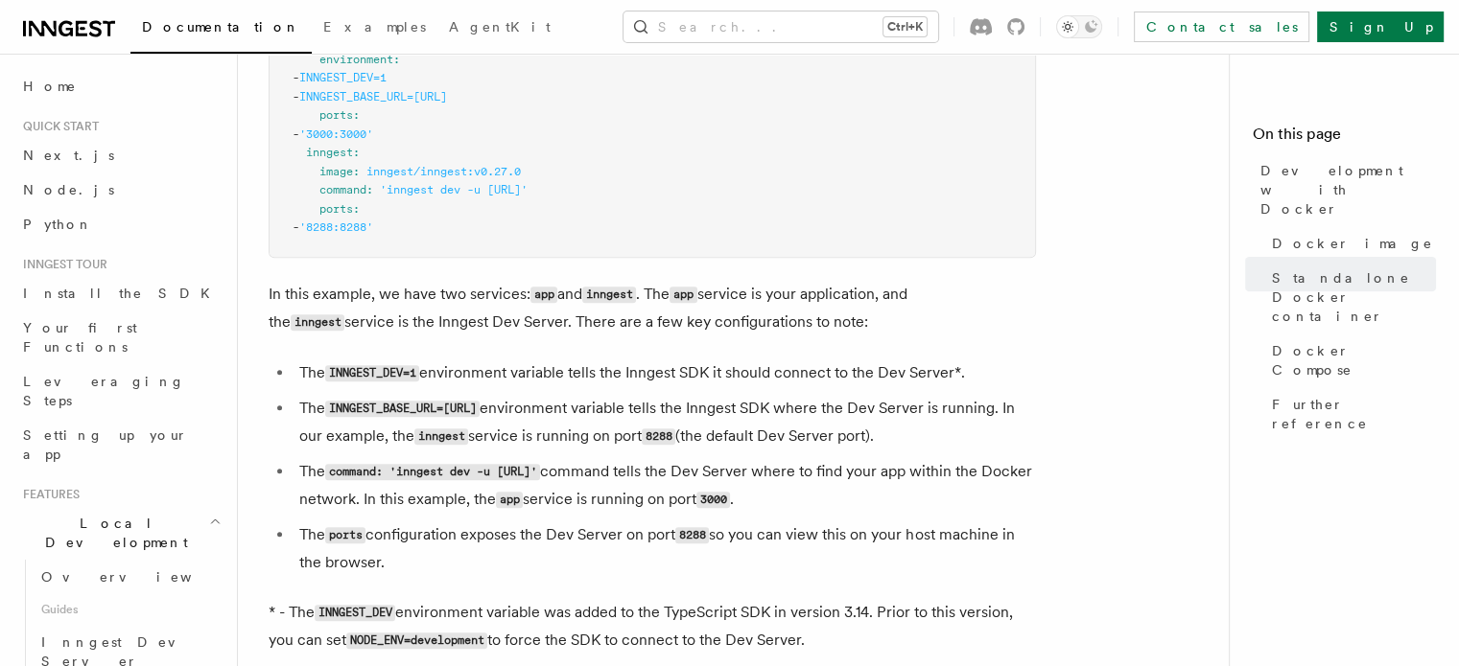
scroll to position [1527, 0]
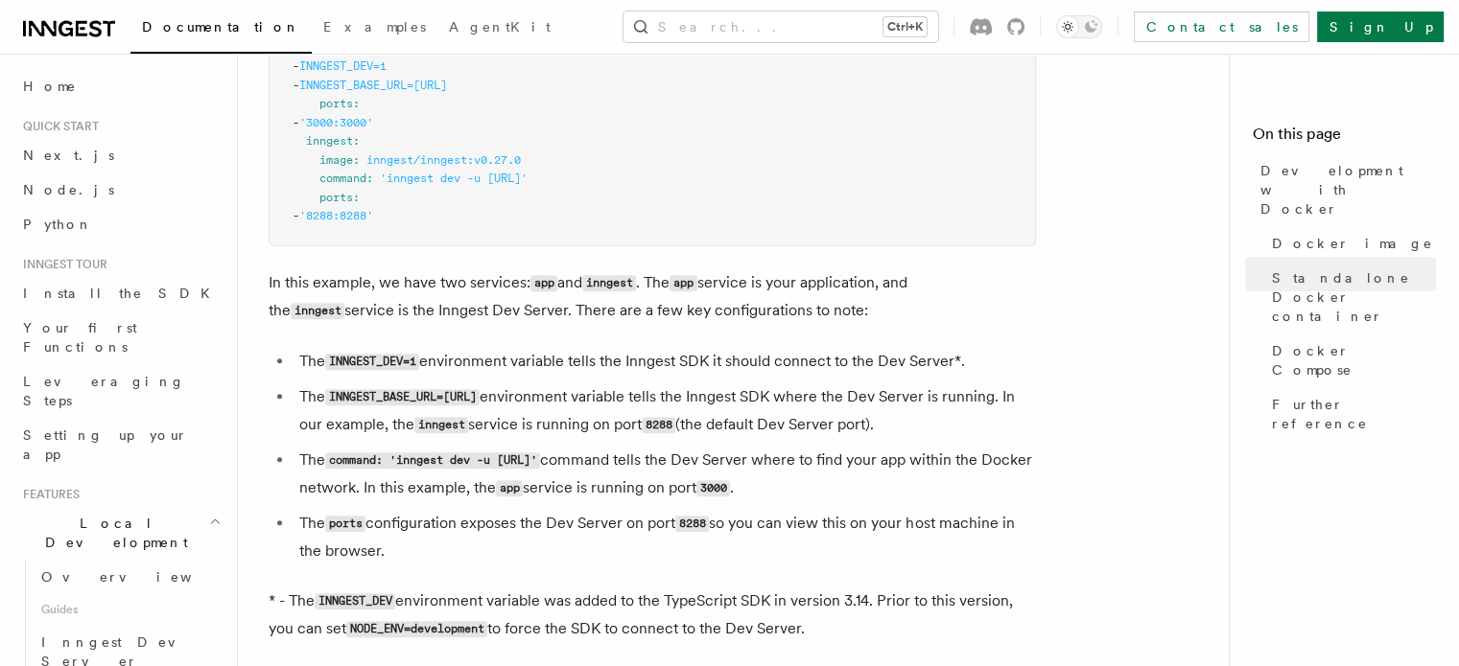
click at [878, 385] on ul "The INNGEST_DEV=1 environment variable tells the Inngest SDK it should connect …" at bounding box center [652, 456] width 767 height 217
click at [776, 486] on li "The command: 'inngest dev -u [URL]' command tells the Dev Server where to find …" at bounding box center [664, 475] width 742 height 56
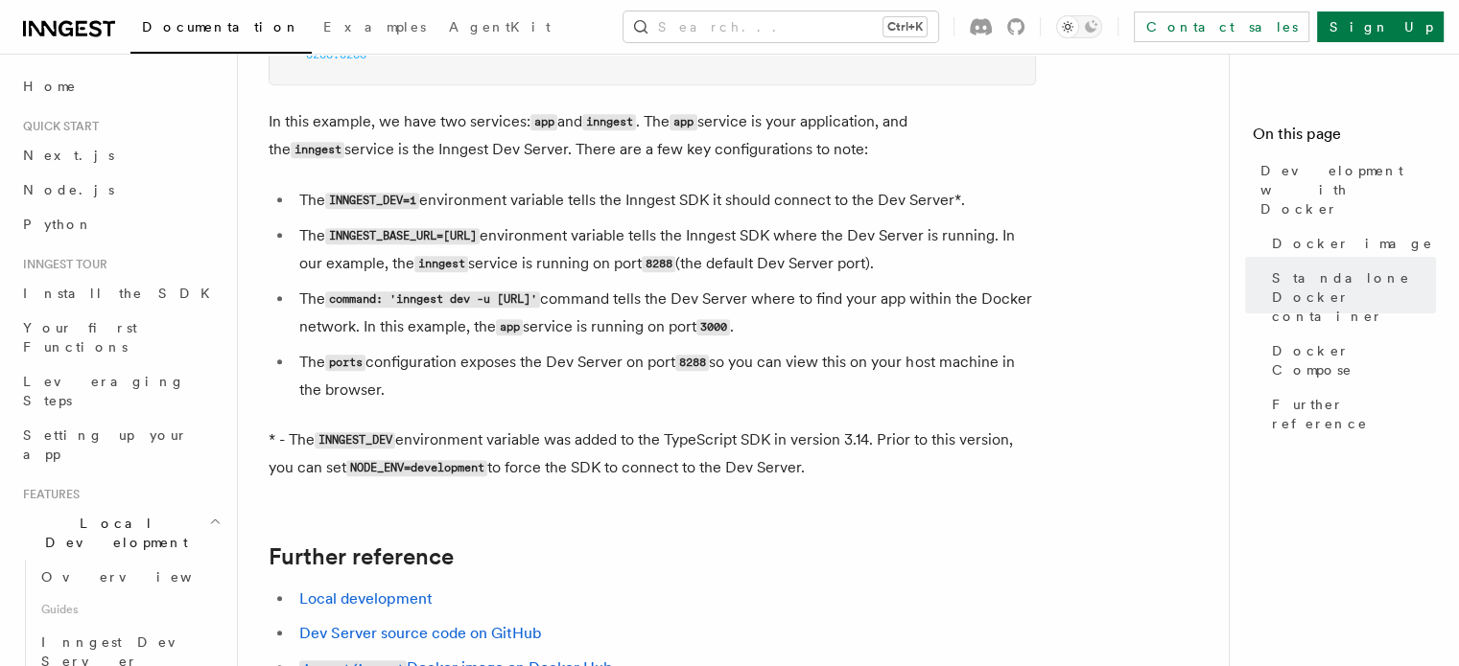
scroll to position [1703, 0]
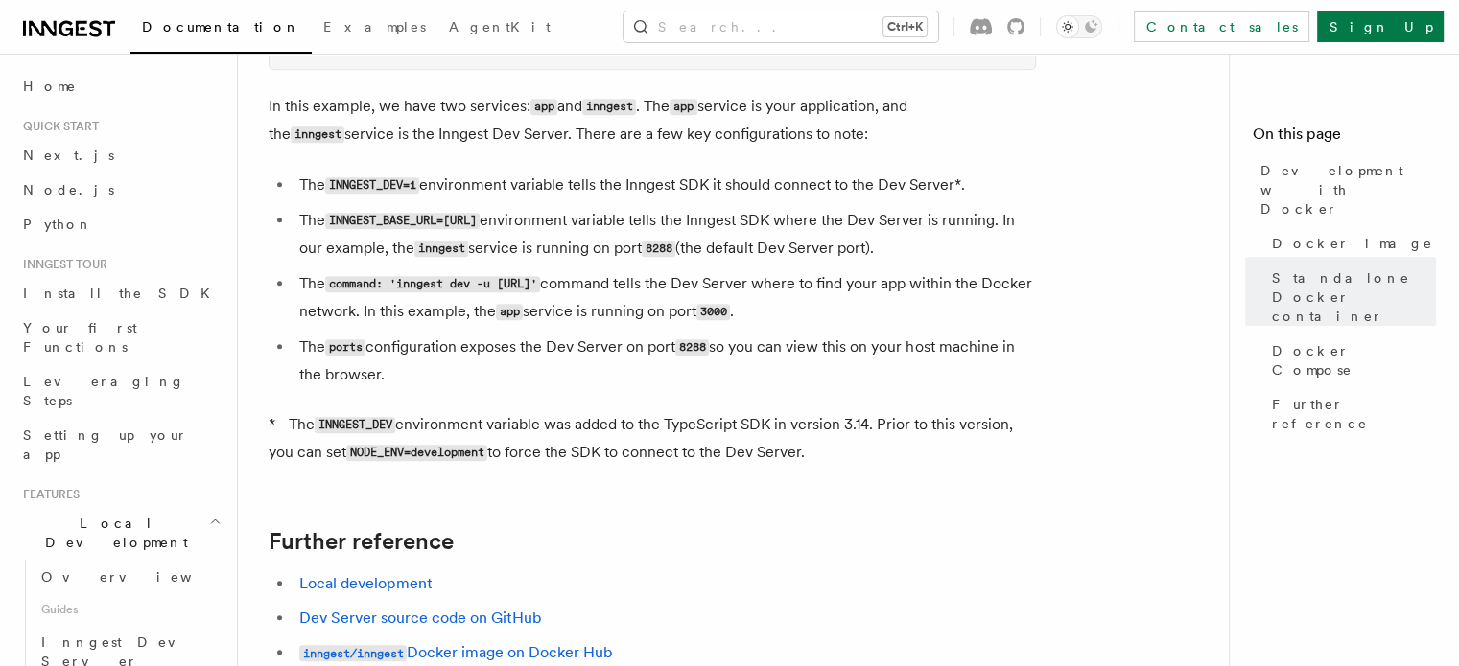
click at [806, 277] on li "The command: 'inngest dev -u [URL]' command tells the Dev Server where to find …" at bounding box center [664, 298] width 742 height 56
click at [790, 362] on li "The ports configuration exposes the Dev Server on port 8288 so you can view thi…" at bounding box center [664, 361] width 742 height 55
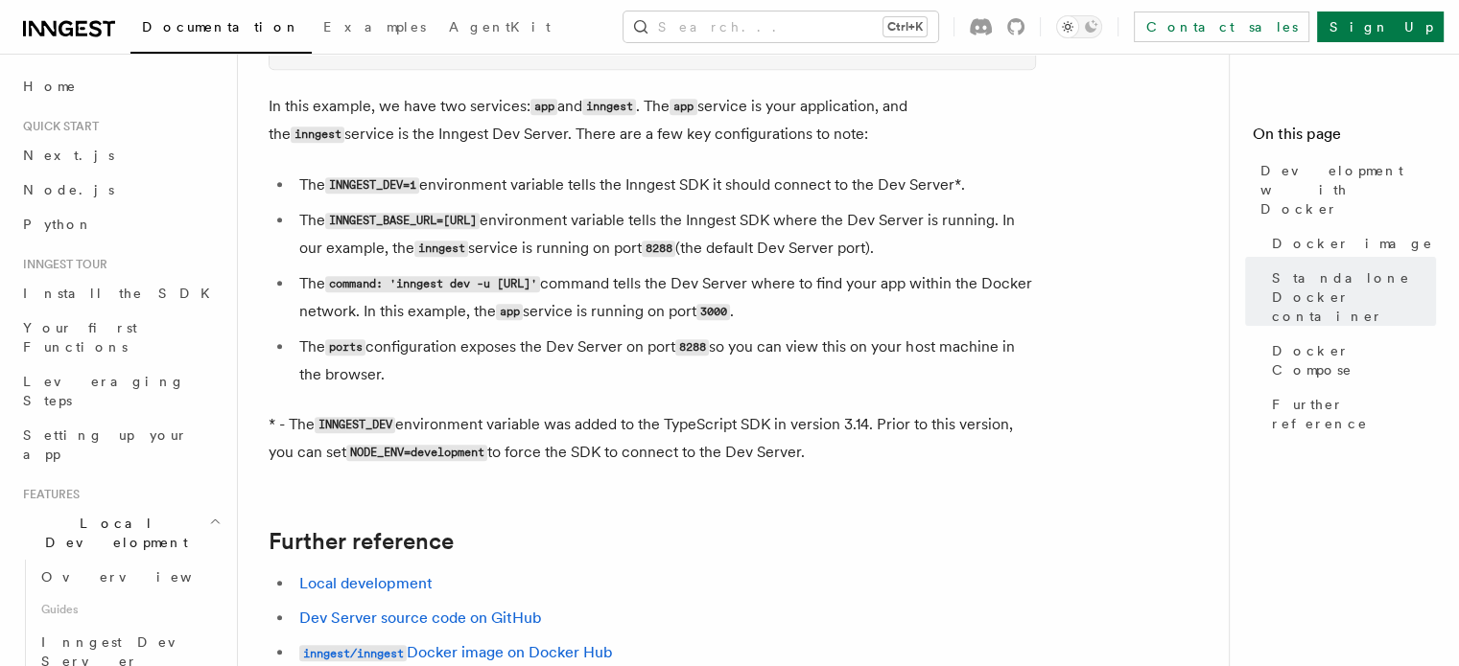
click at [790, 362] on li "The ports configuration exposes the Dev Server on port 8288 so you can view thi…" at bounding box center [664, 361] width 742 height 55
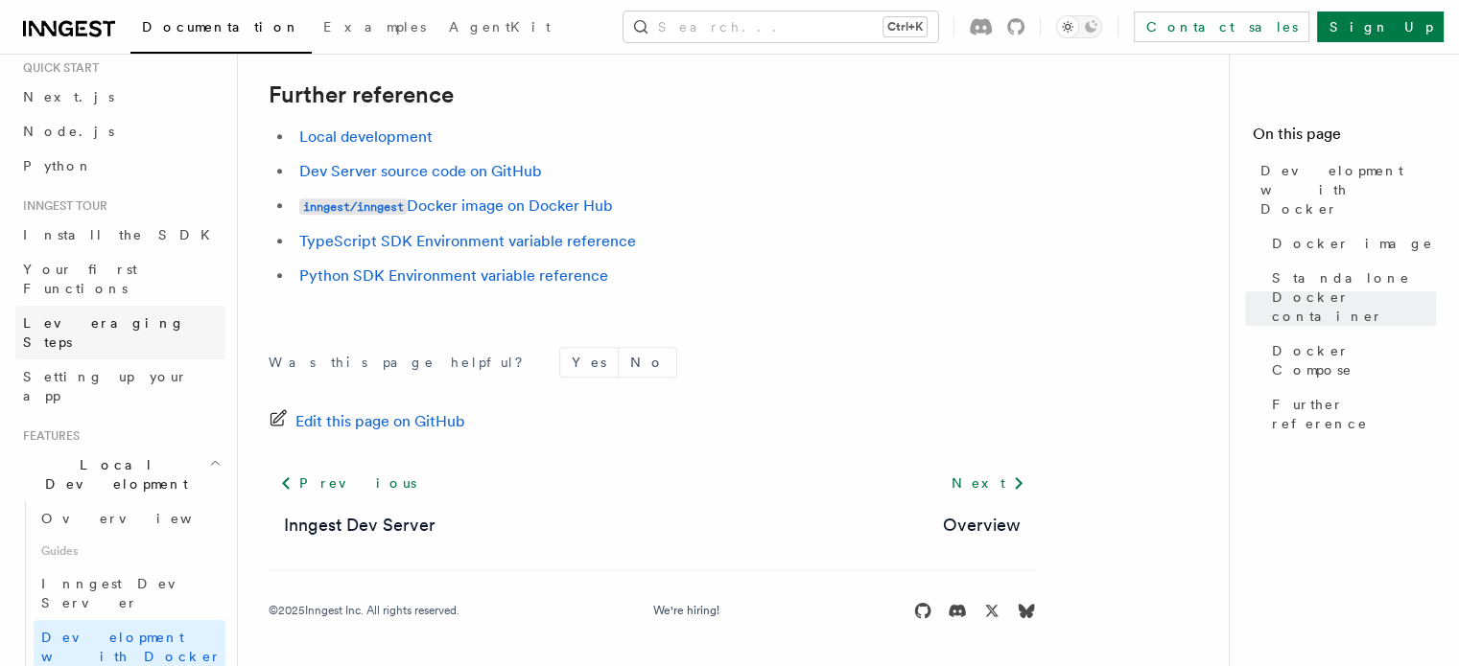
scroll to position [78, 0]
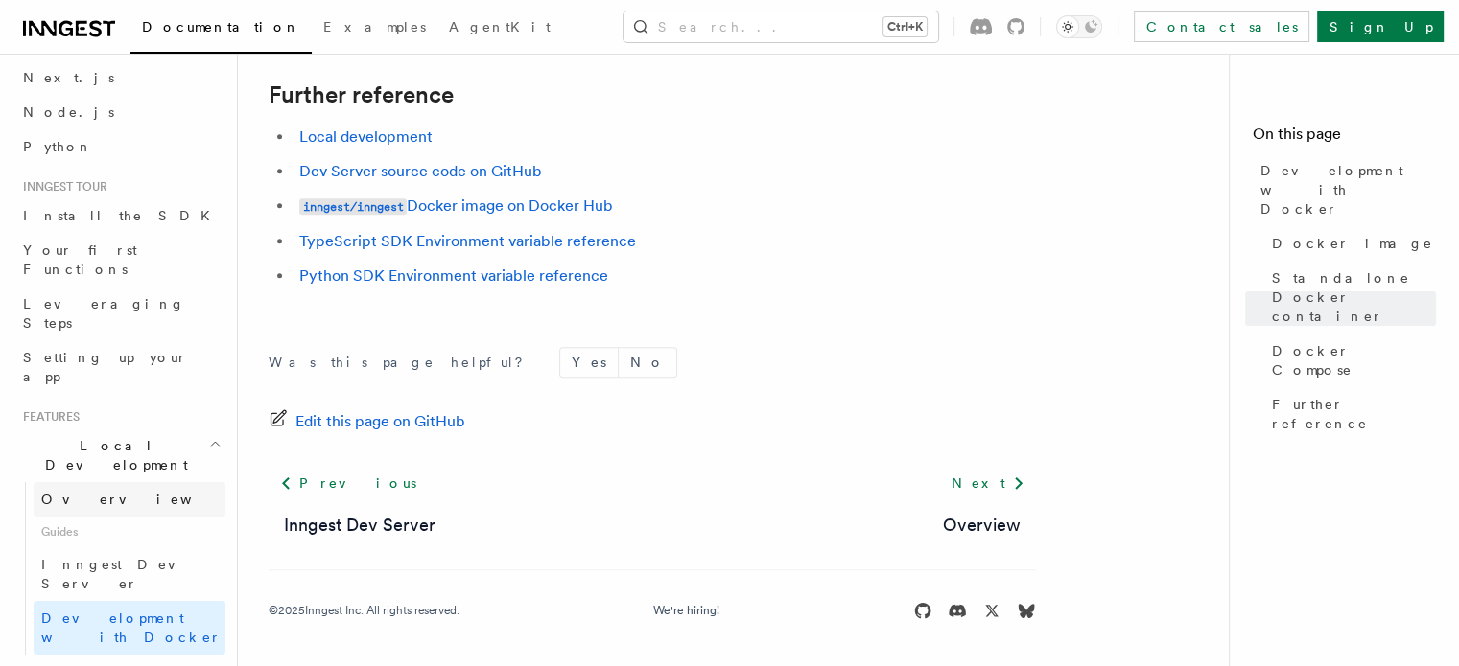
click at [111, 482] on link "Overview" at bounding box center [130, 499] width 192 height 35
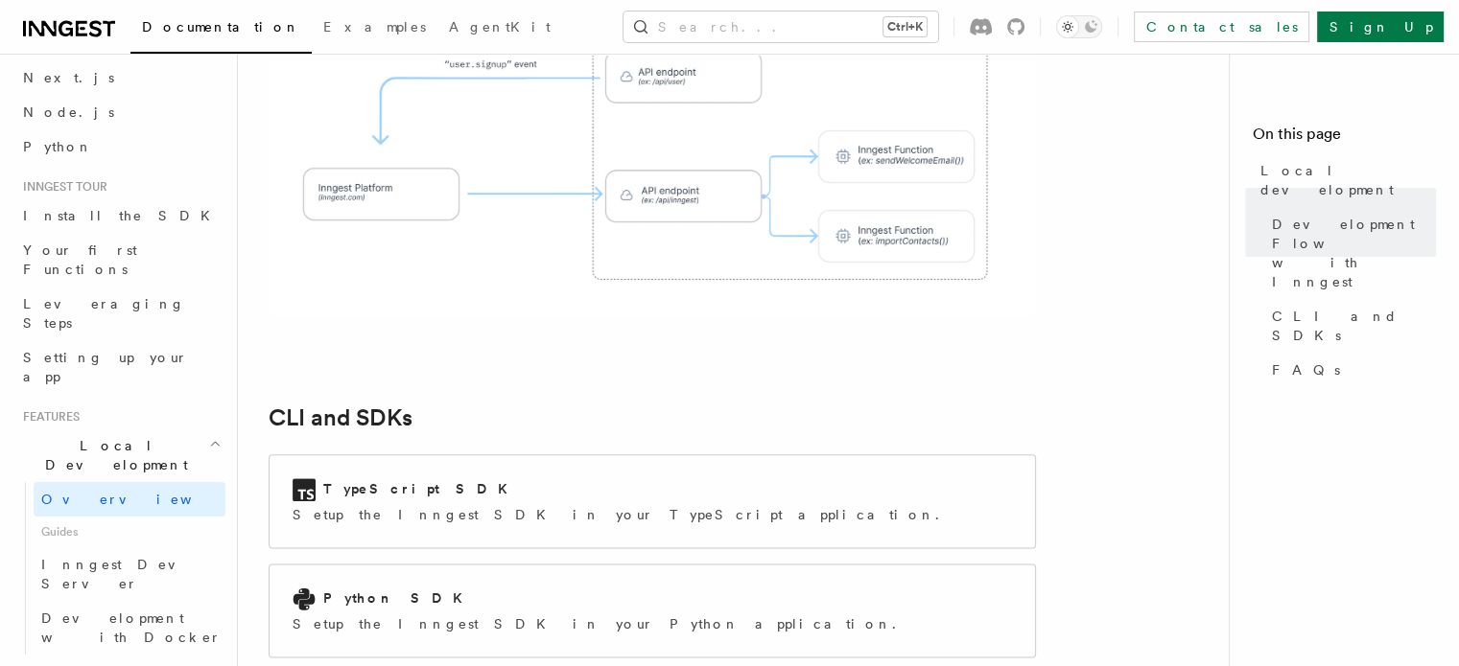
scroll to position [2238, 0]
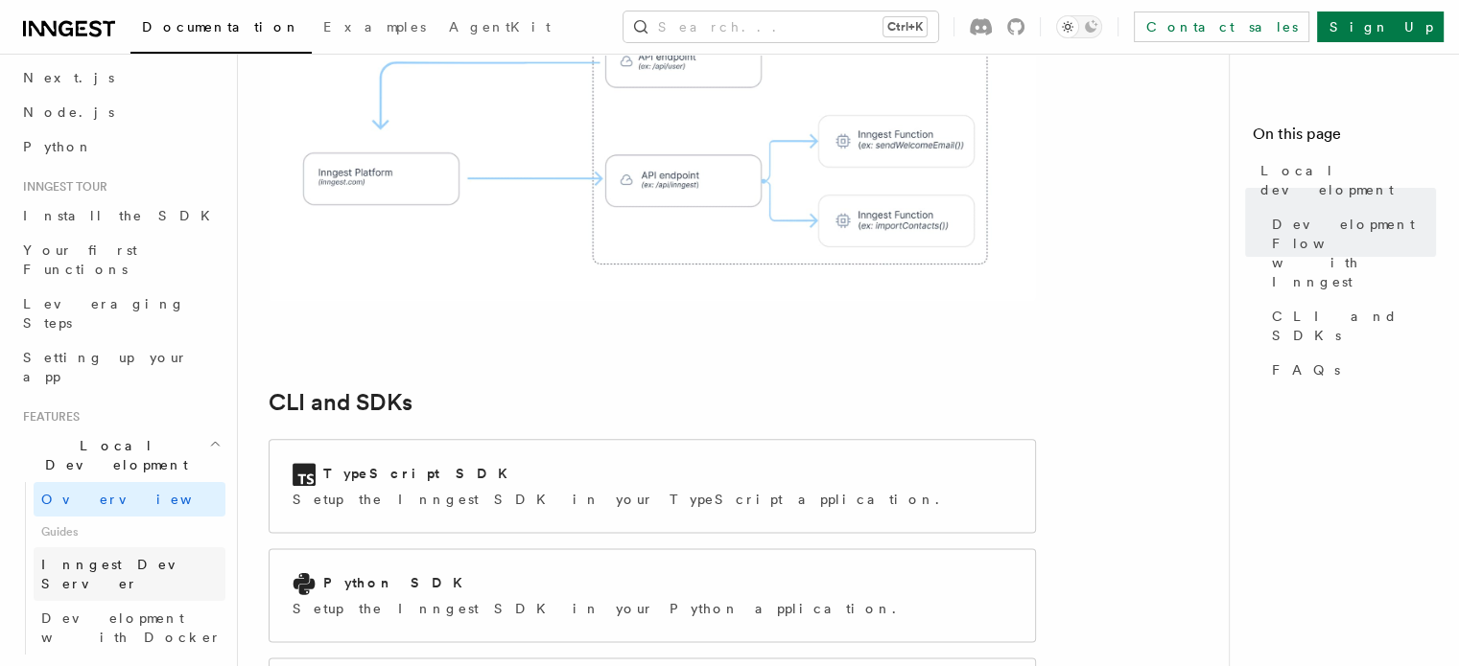
click at [142, 557] on span "Inngest Dev Server" at bounding box center [123, 574] width 164 height 35
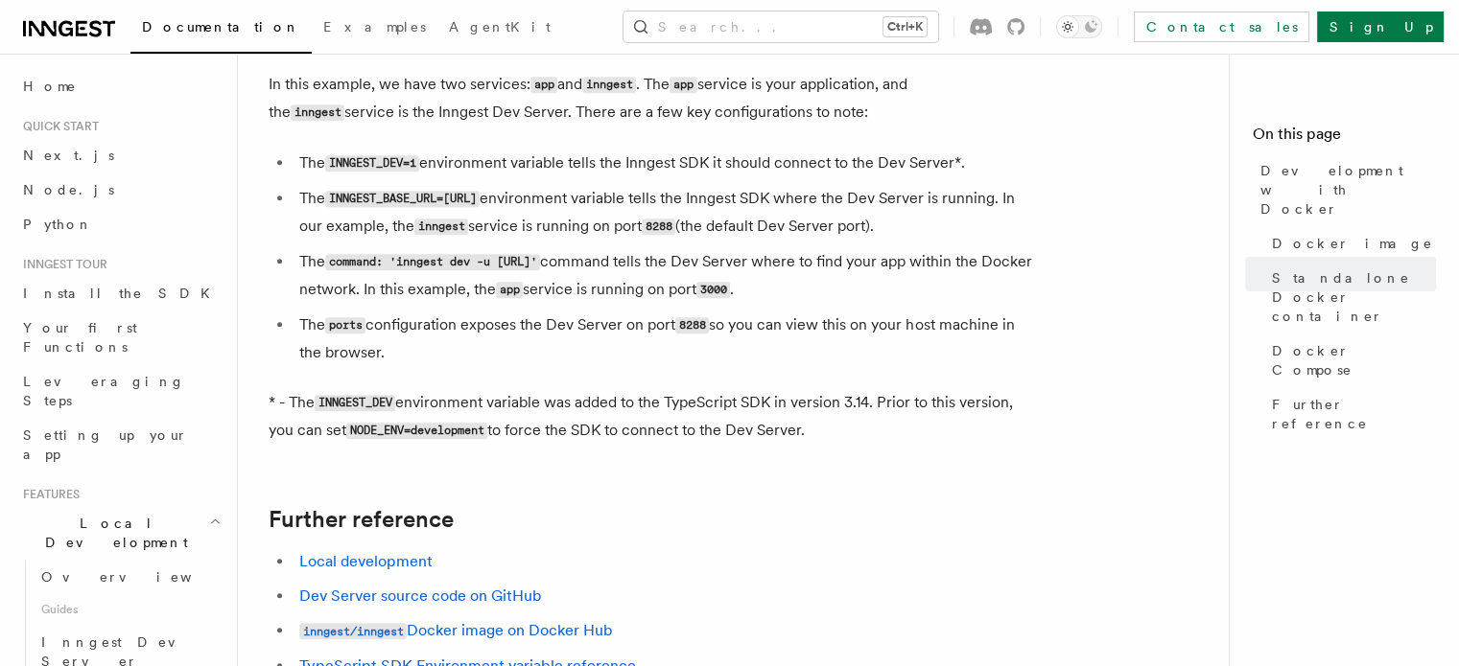
scroll to position [1752, 0]
